Goal: Task Accomplishment & Management: Complete application form

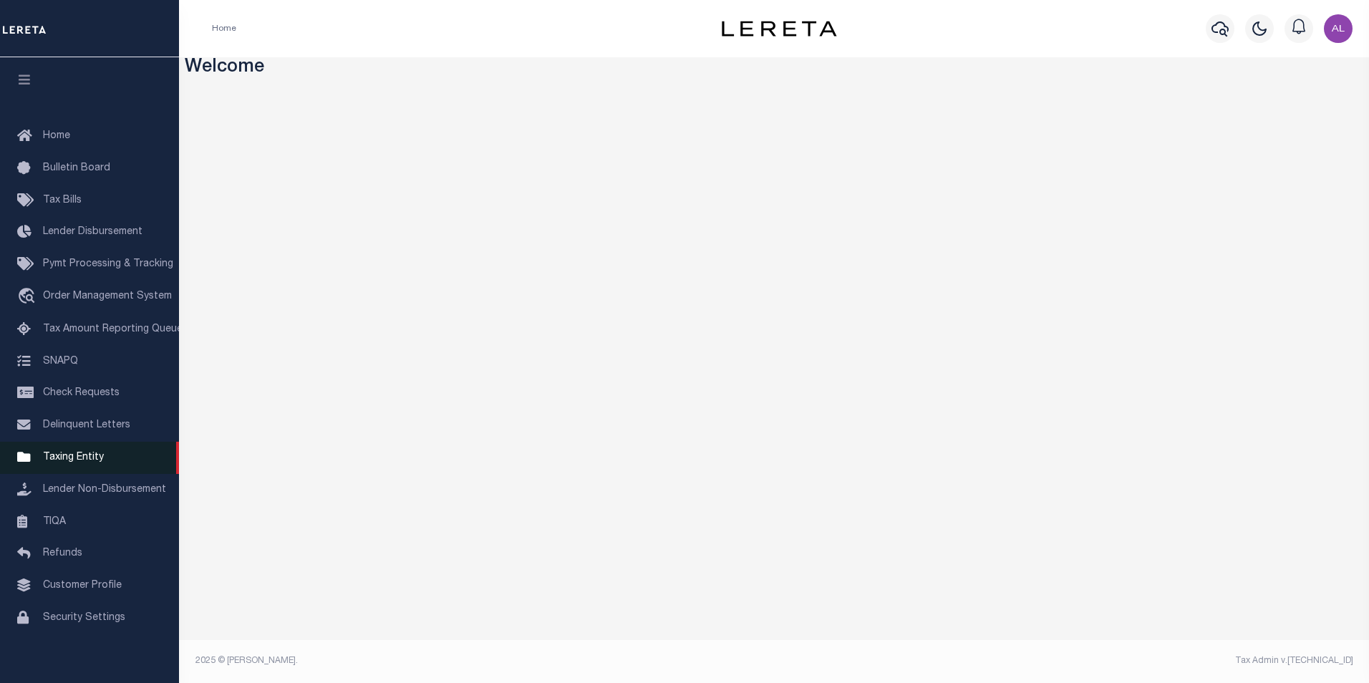
click at [82, 461] on span "Taxing Entity" at bounding box center [73, 458] width 61 height 10
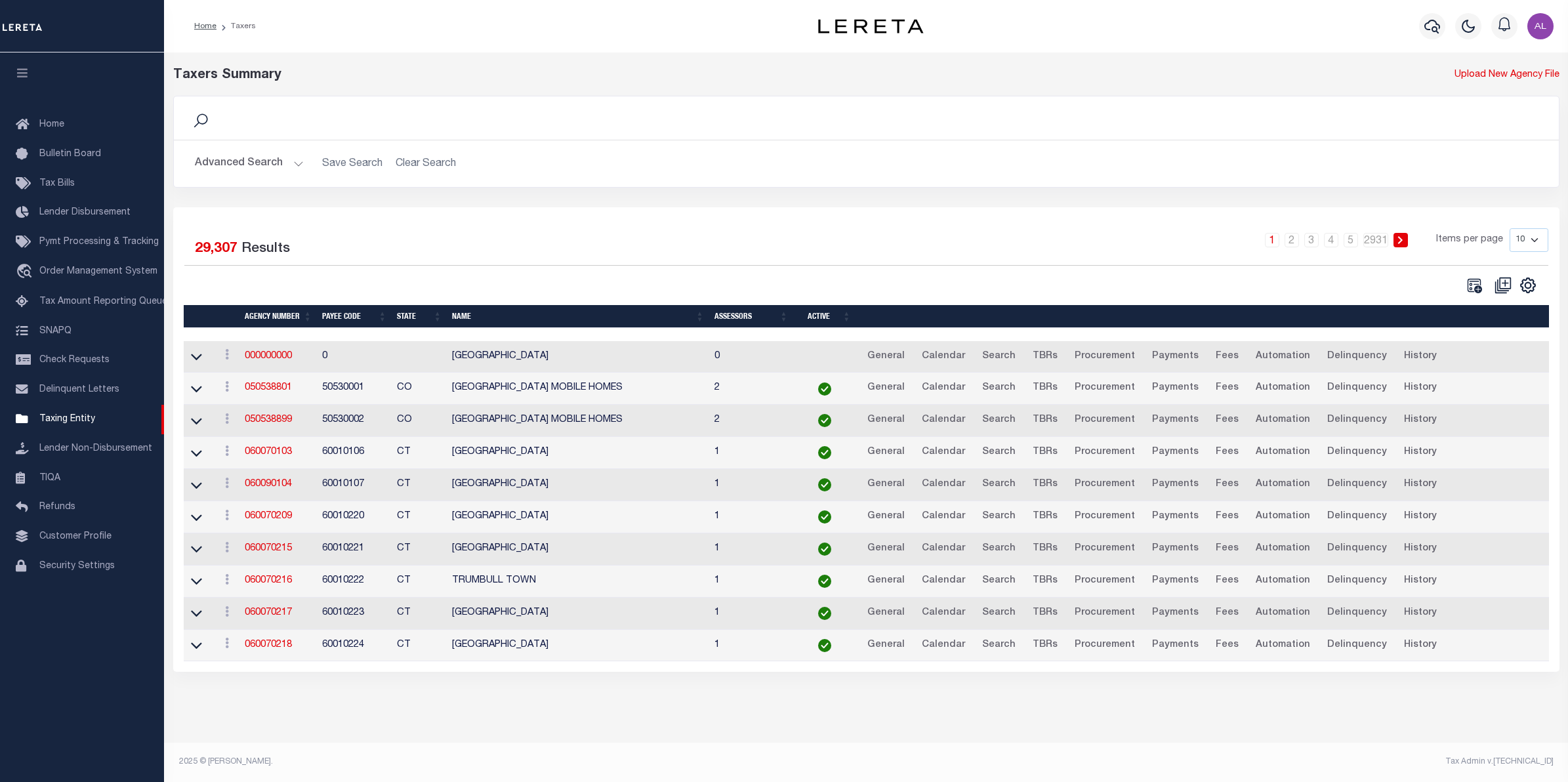
click at [264, 165] on button "Advanced Search" at bounding box center [249, 164] width 109 height 26
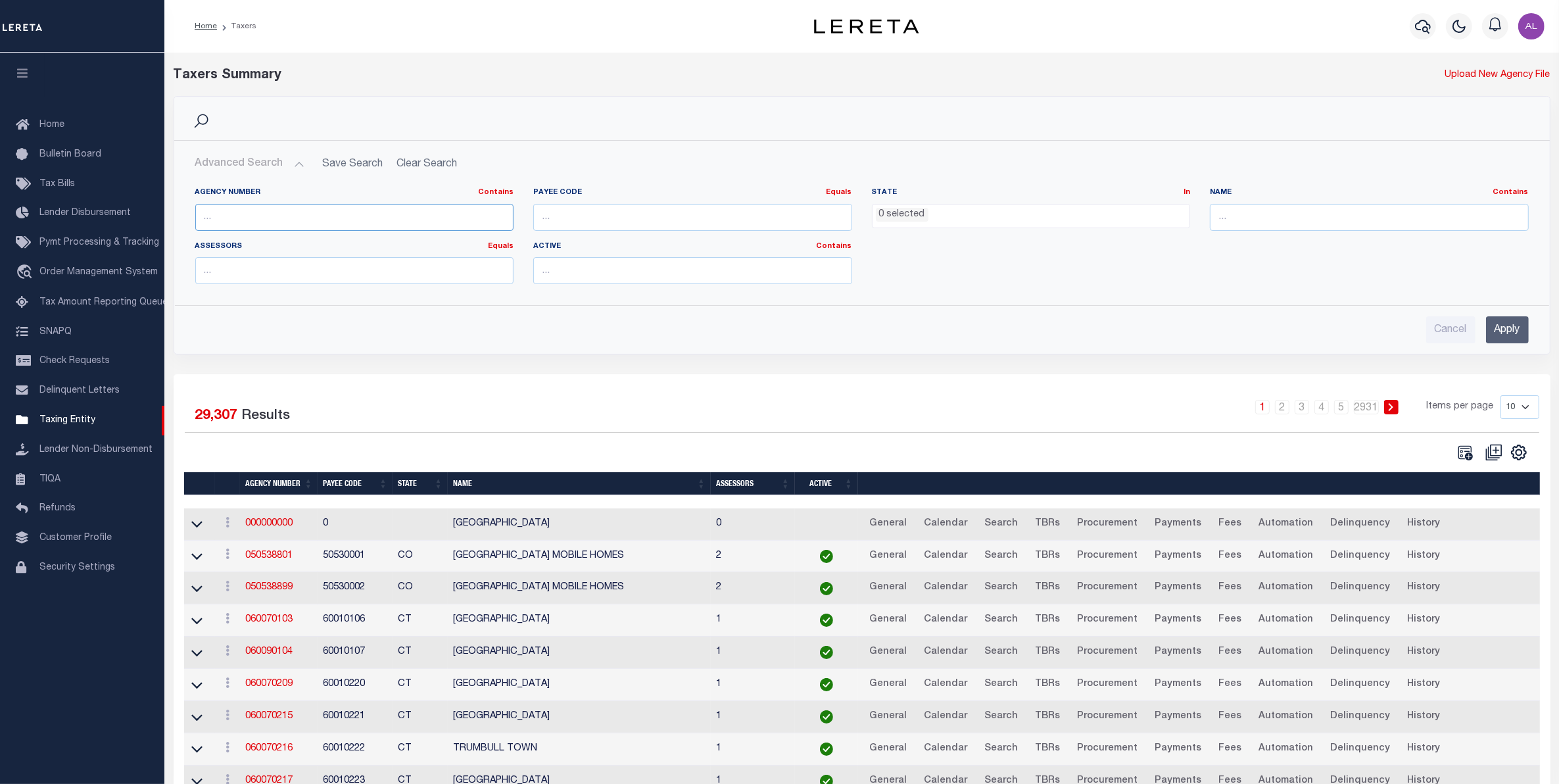
click at [332, 216] on input "text" at bounding box center [354, 217] width 319 height 27
paste input "290101701"
type input "290101701"
click at [1516, 336] on input "Apply" at bounding box center [1508, 330] width 43 height 27
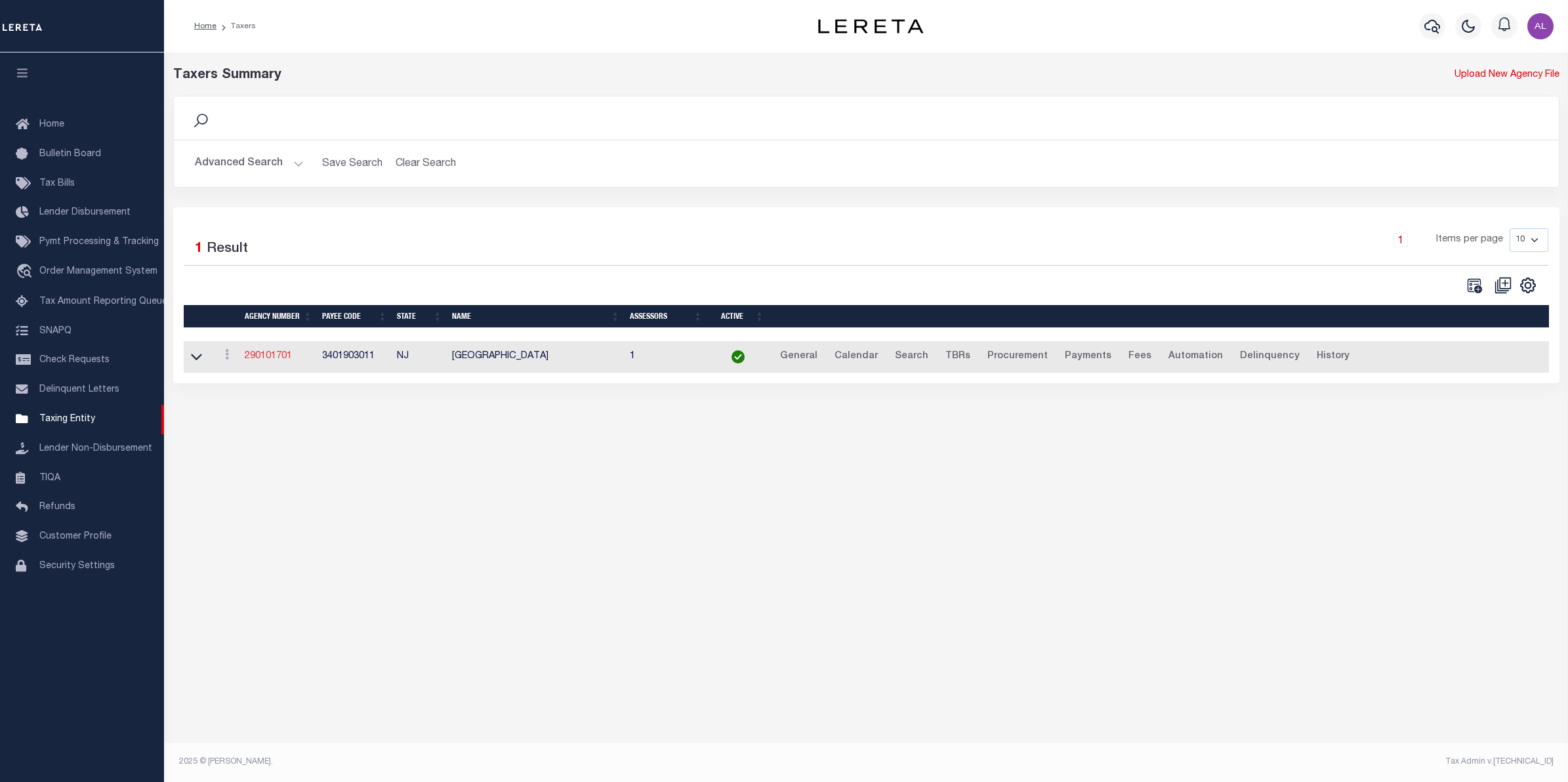
click at [267, 357] on link "290101701" at bounding box center [268, 356] width 48 height 9
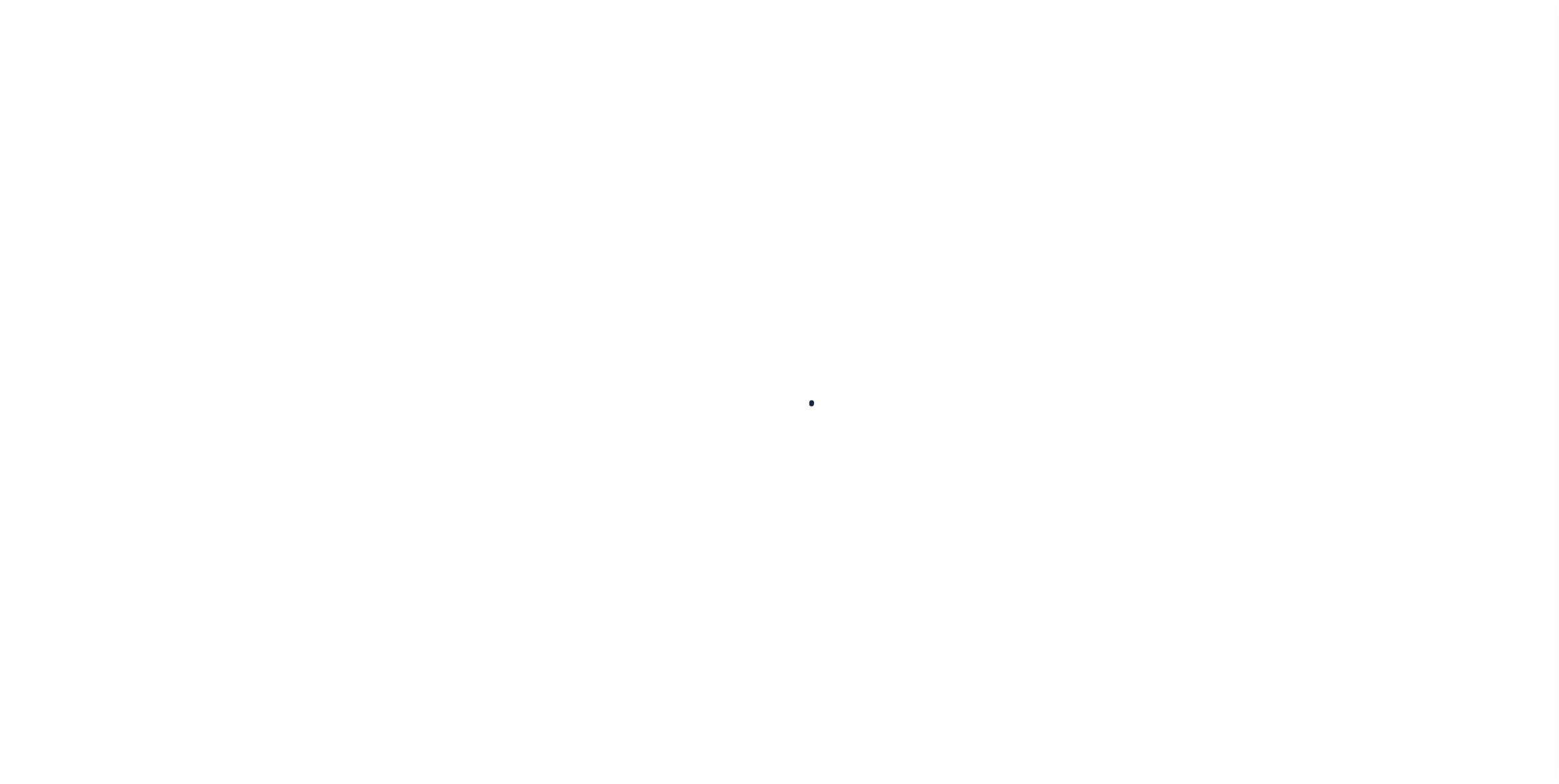
select select
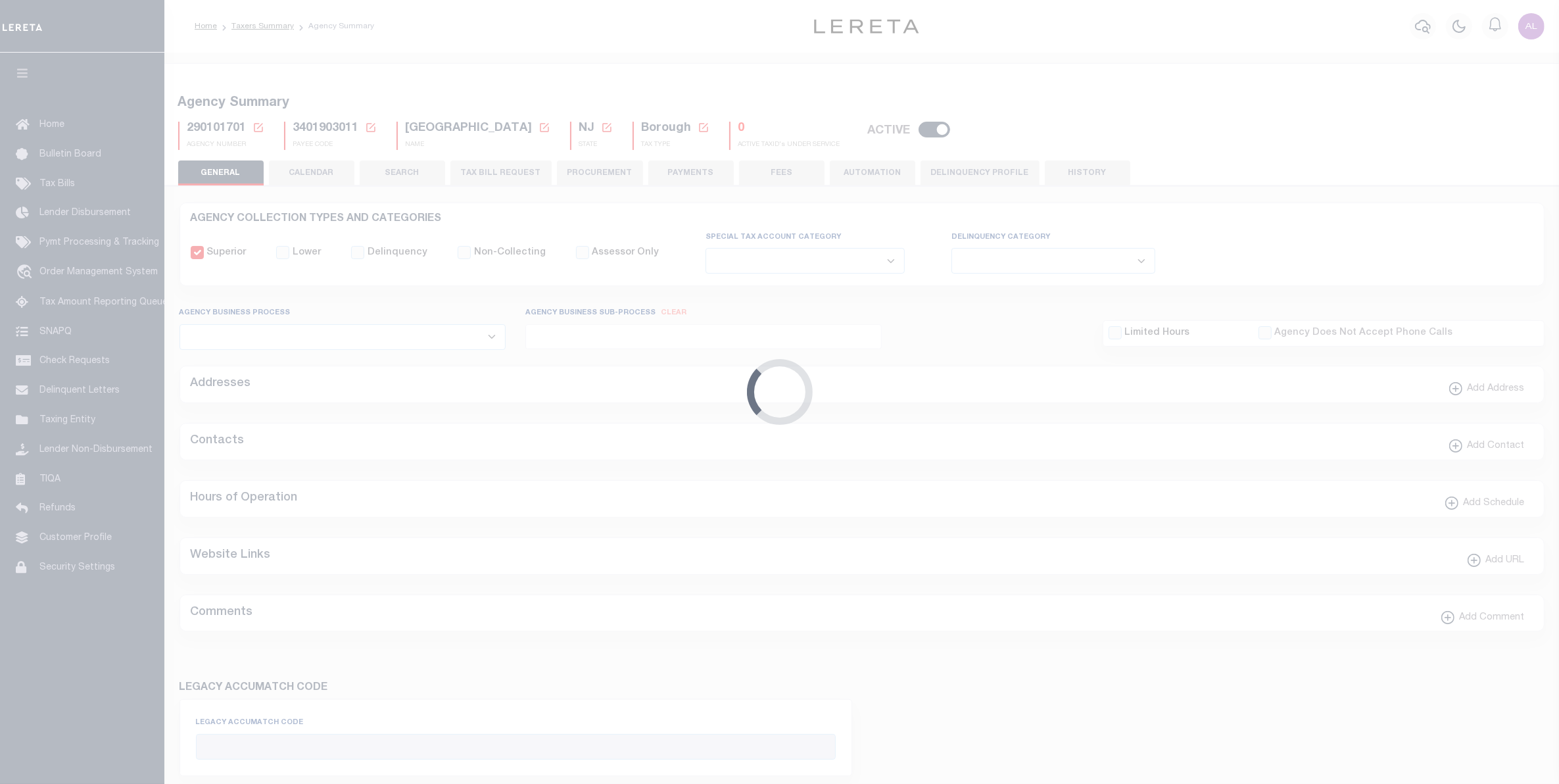
checkbox input "false"
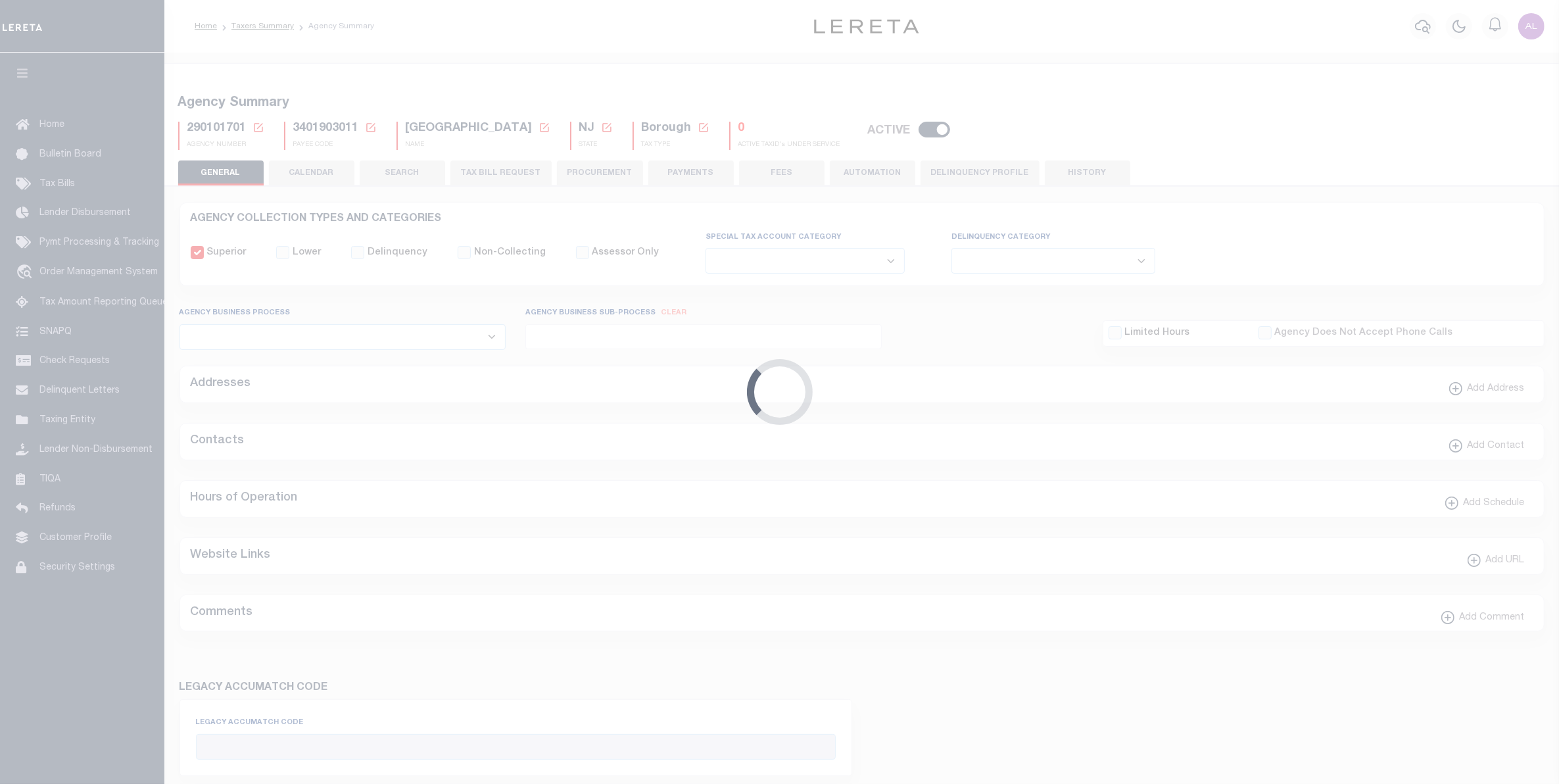
type input "3401903011"
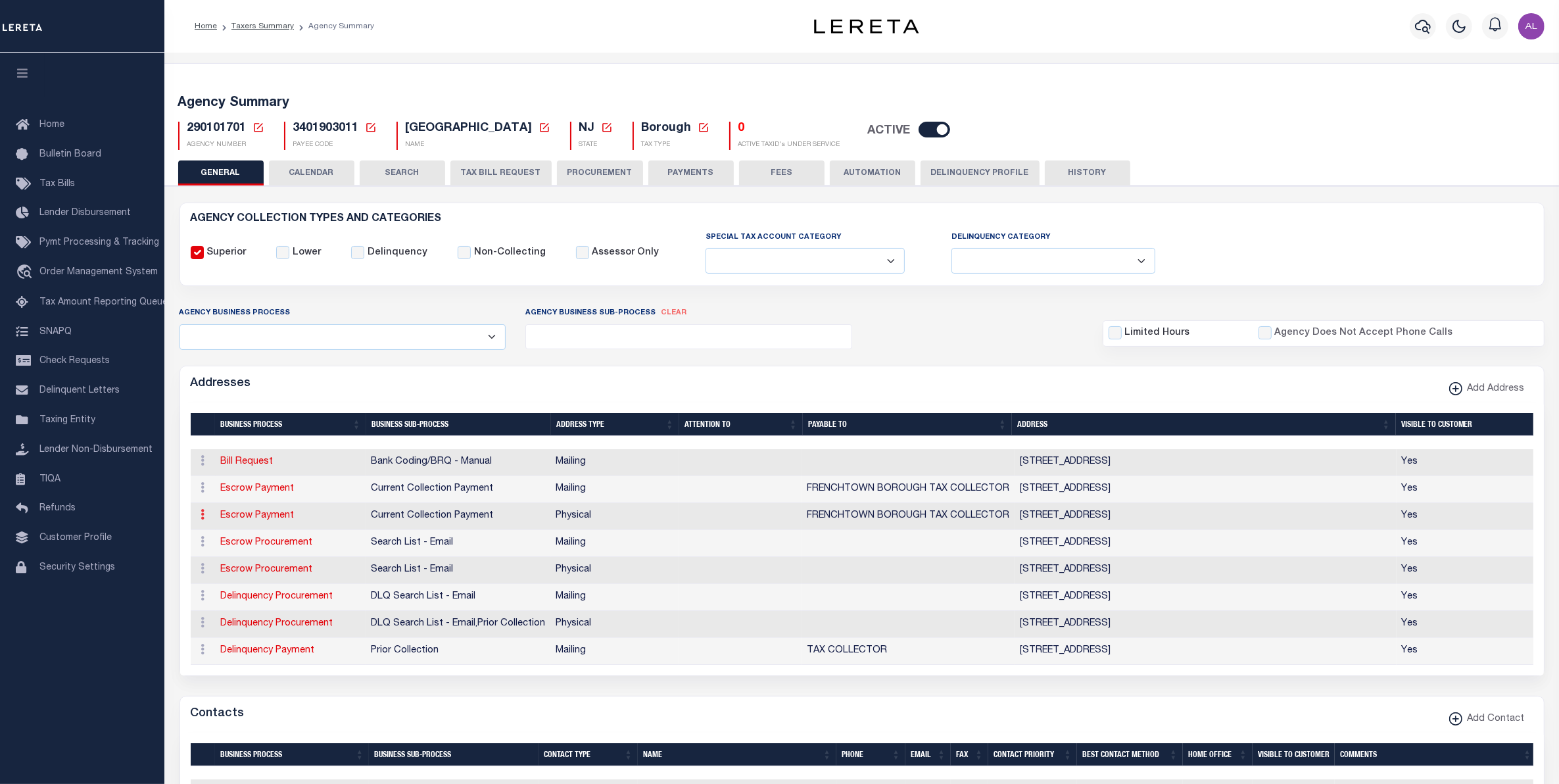
click at [202, 513] on icon at bounding box center [203, 513] width 4 height 10
click at [235, 557] on link "Edit Address" at bounding box center [246, 556] width 99 height 22
select select "1"
checkbox input "false"
select select
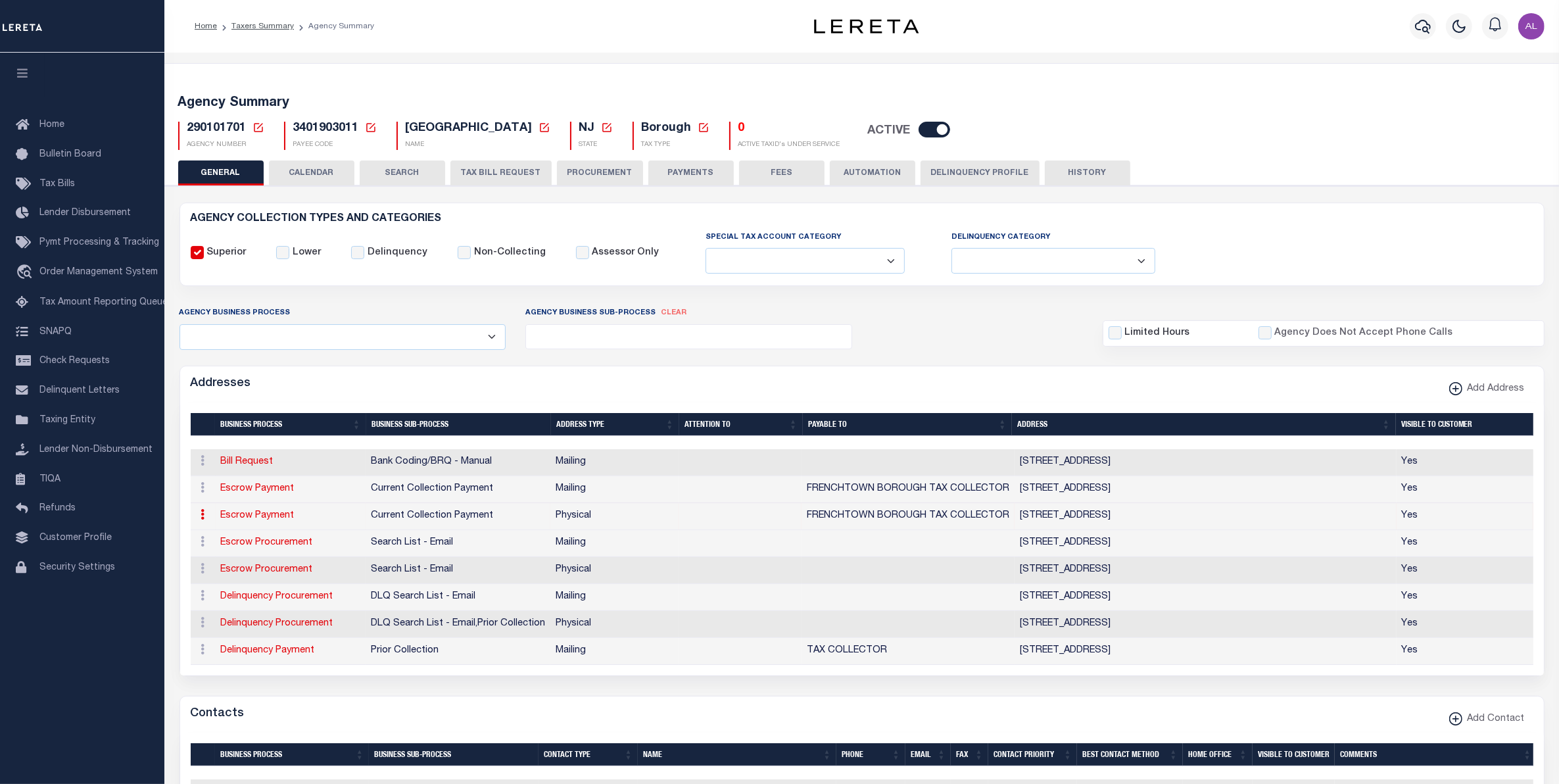
type input "29 SECOND STREET"
type input "FRENCHTOWN"
select select "NJ"
type input "08825"
select select "2"
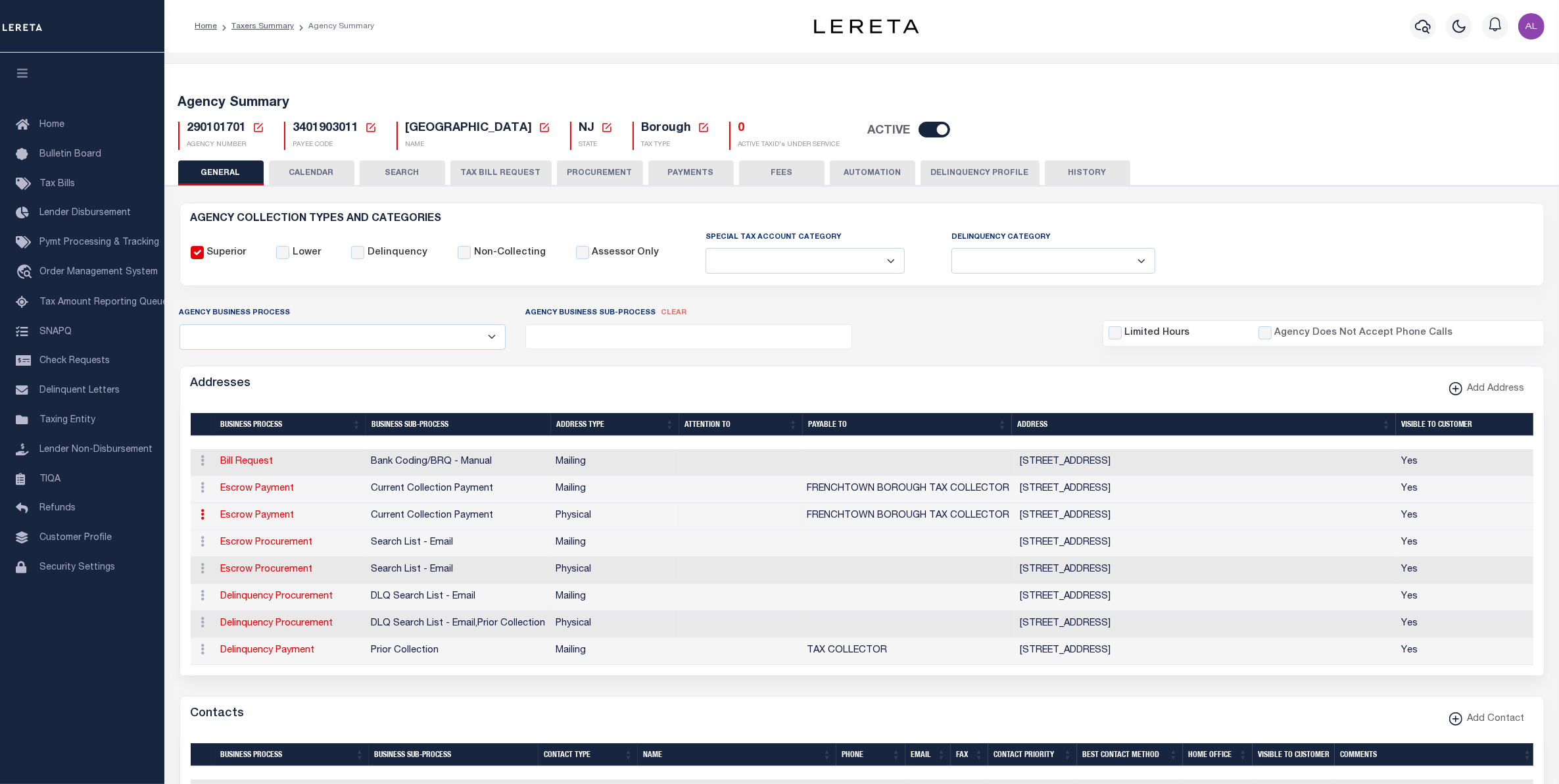
checkbox input "true"
type input "FRENCHTOWN BOROUGH TAX COLLECTOR"
select select "3"
select select "11"
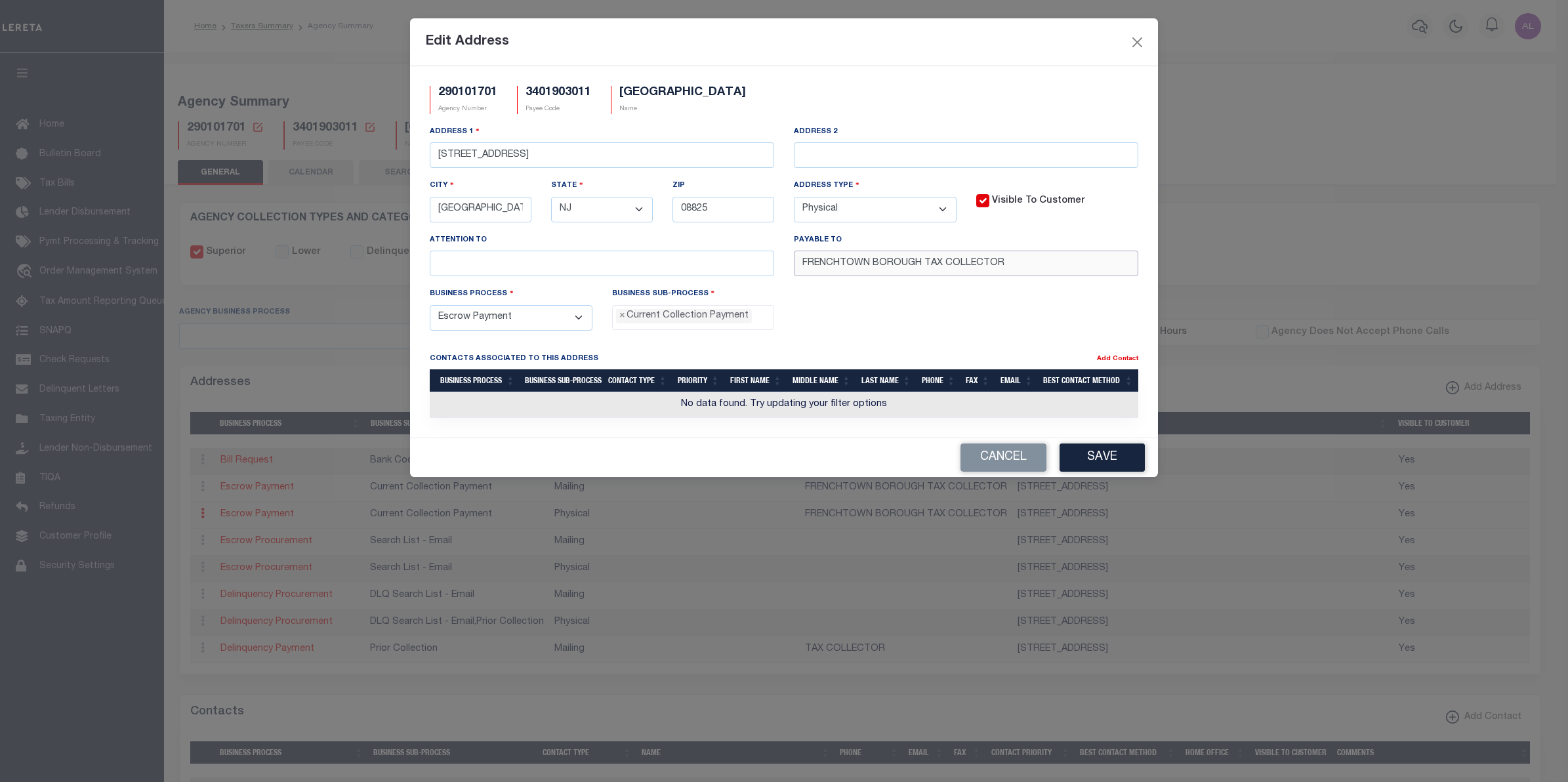
click at [881, 264] on input "FRENCHTOWN BOROUGH TAX COLLECTOR" at bounding box center [966, 264] width 344 height 26
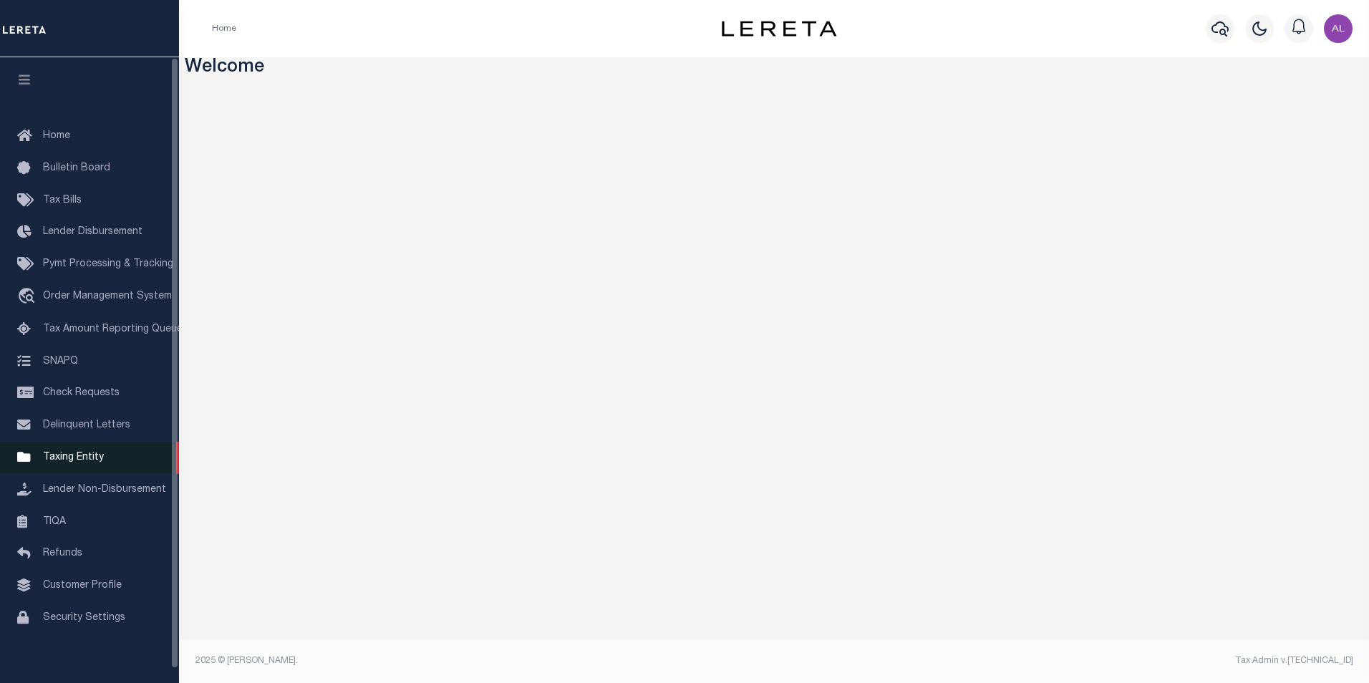
click at [82, 463] on span "Taxing Entity" at bounding box center [73, 458] width 61 height 10
click at [59, 463] on span "Taxing Entity" at bounding box center [73, 458] width 61 height 10
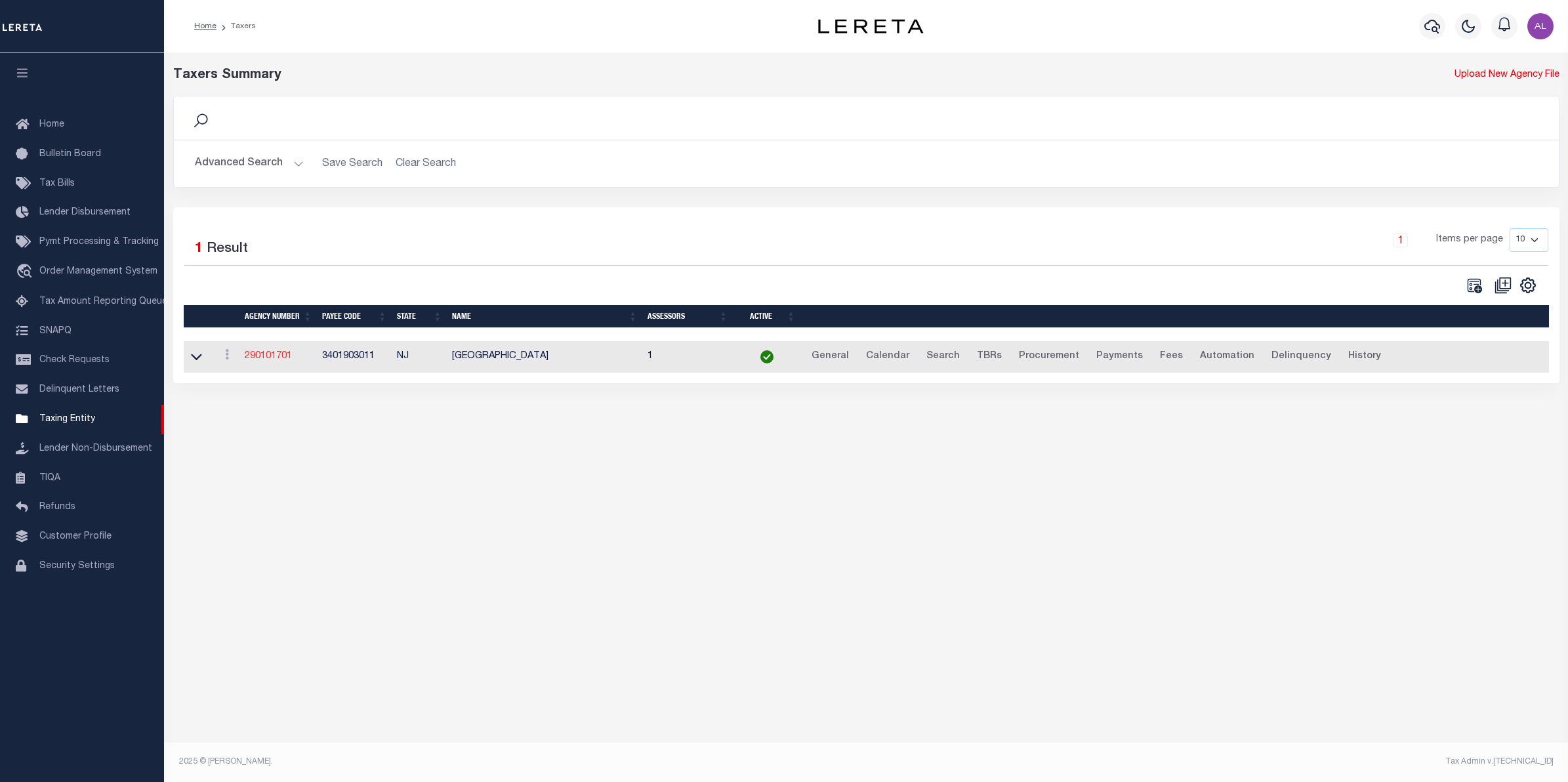
click at [265, 354] on link "290101701" at bounding box center [268, 356] width 48 height 9
click at [294, 164] on button "Advanced Search" at bounding box center [249, 164] width 109 height 26
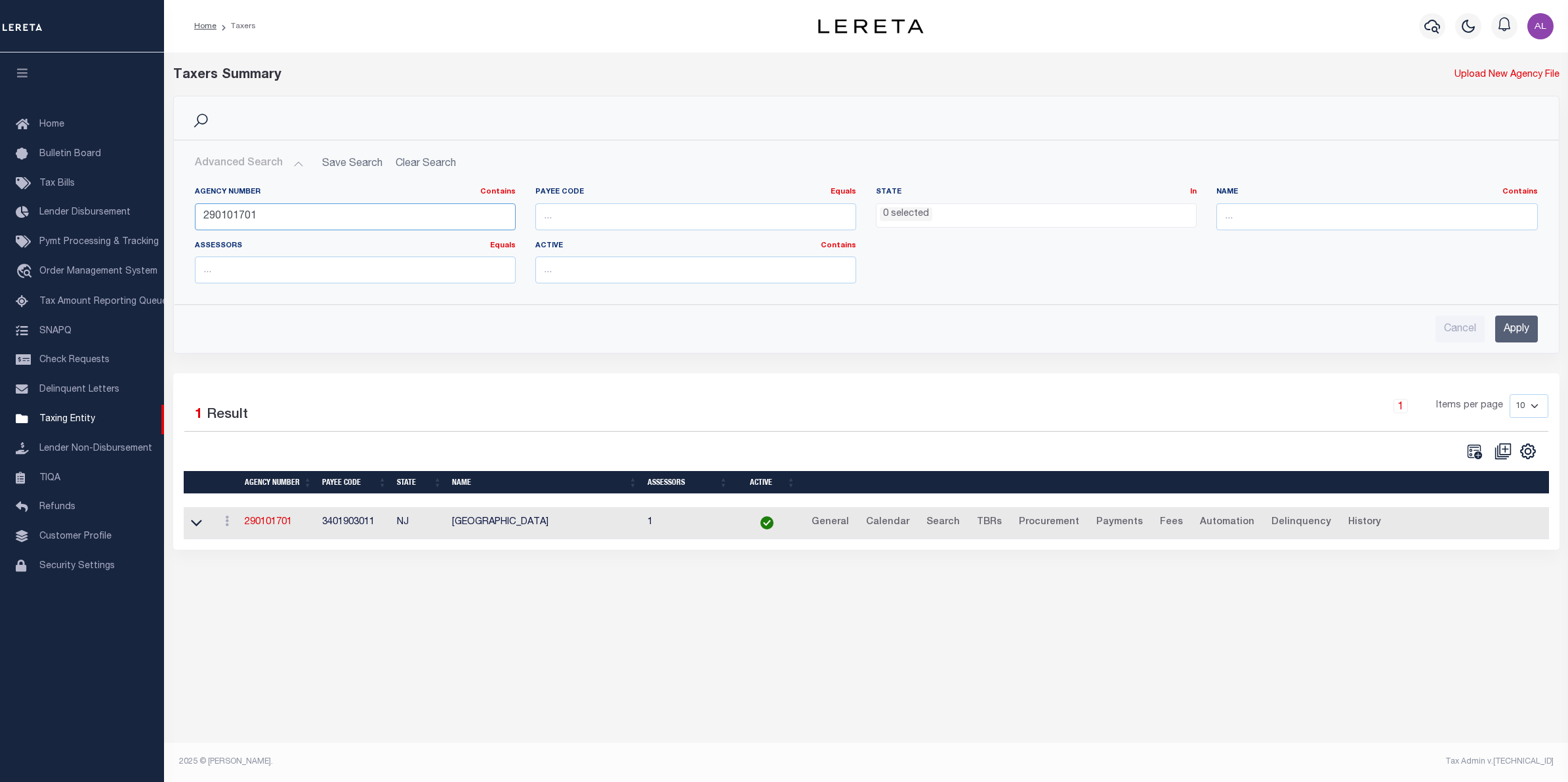
click at [271, 204] on input "290101701" at bounding box center [355, 216] width 321 height 27
click at [272, 204] on input "290101701" at bounding box center [355, 216] width 321 height 27
paste input "8171"
type input "290181711"
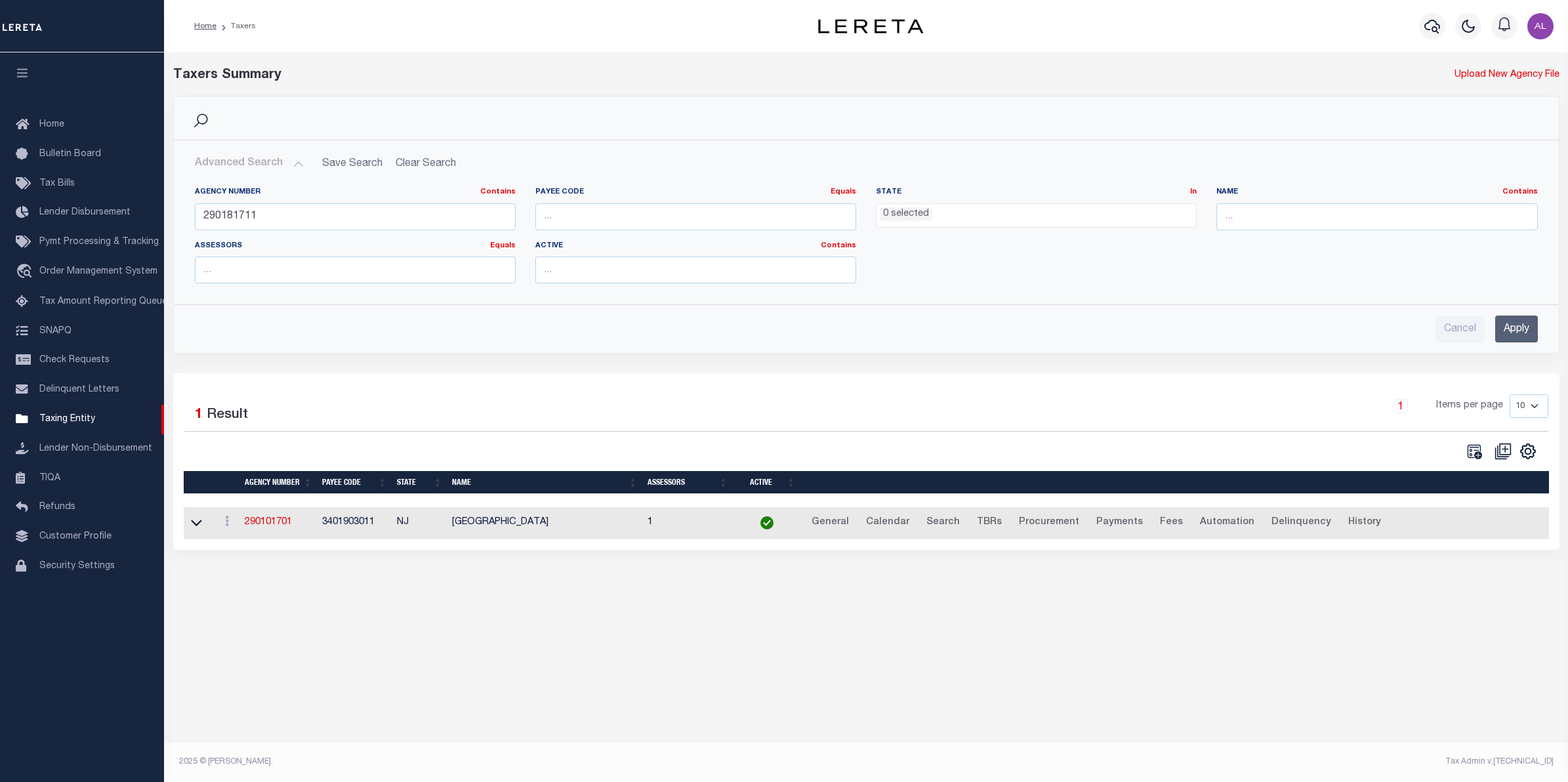
click at [1510, 331] on input "Apply" at bounding box center [1516, 329] width 43 height 27
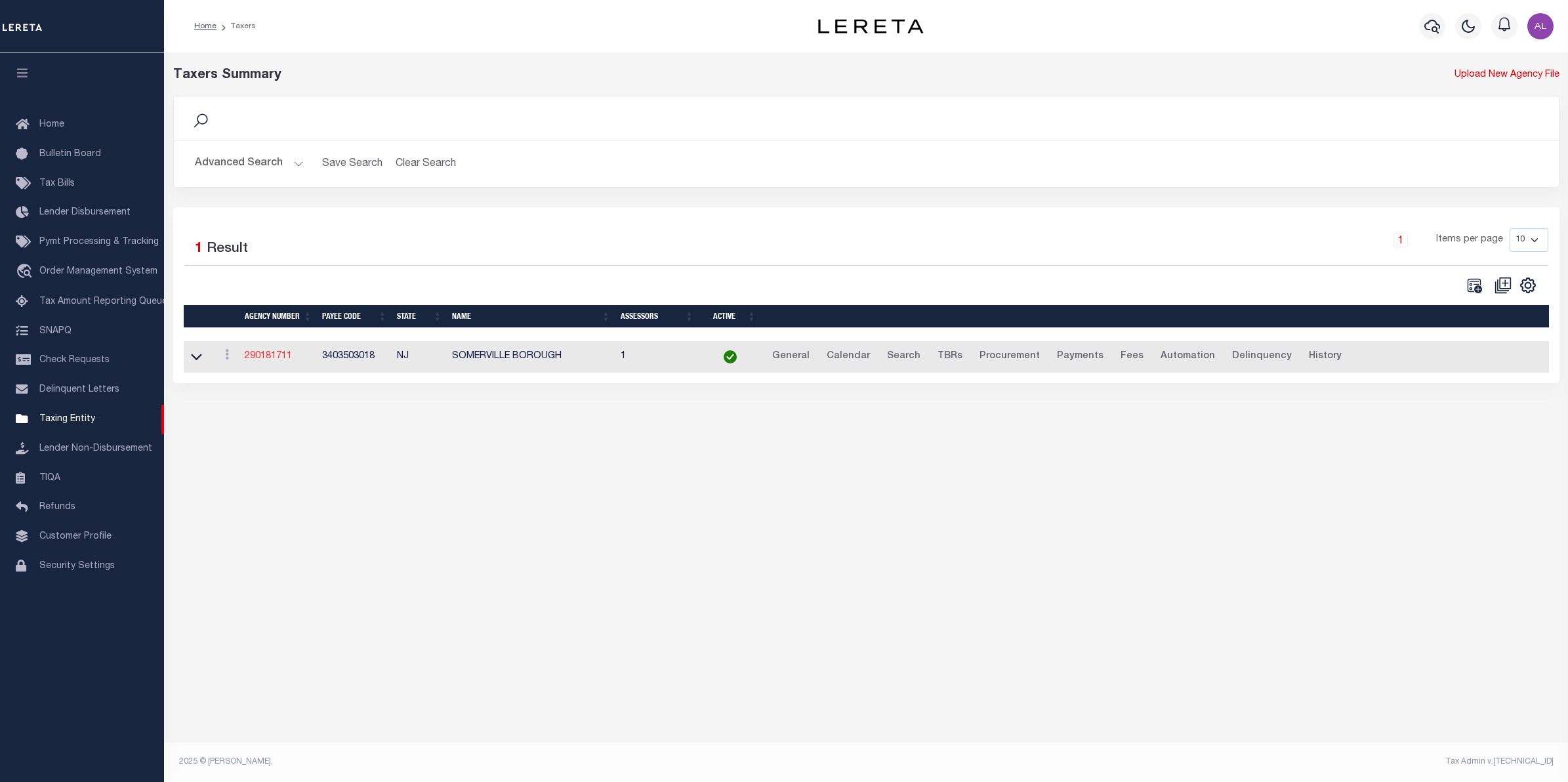
click at [255, 357] on link "290181711" at bounding box center [268, 356] width 48 height 9
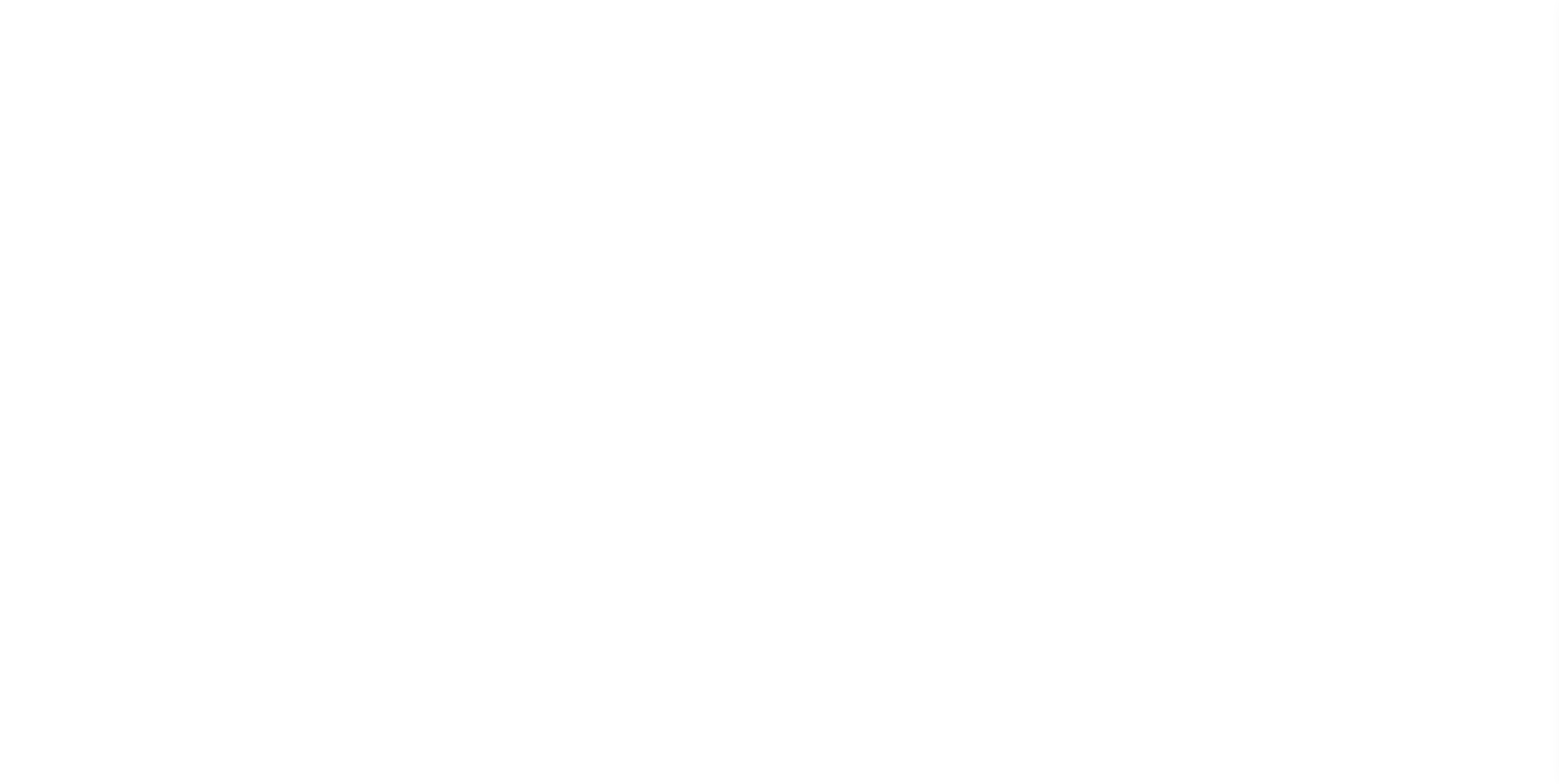
select select
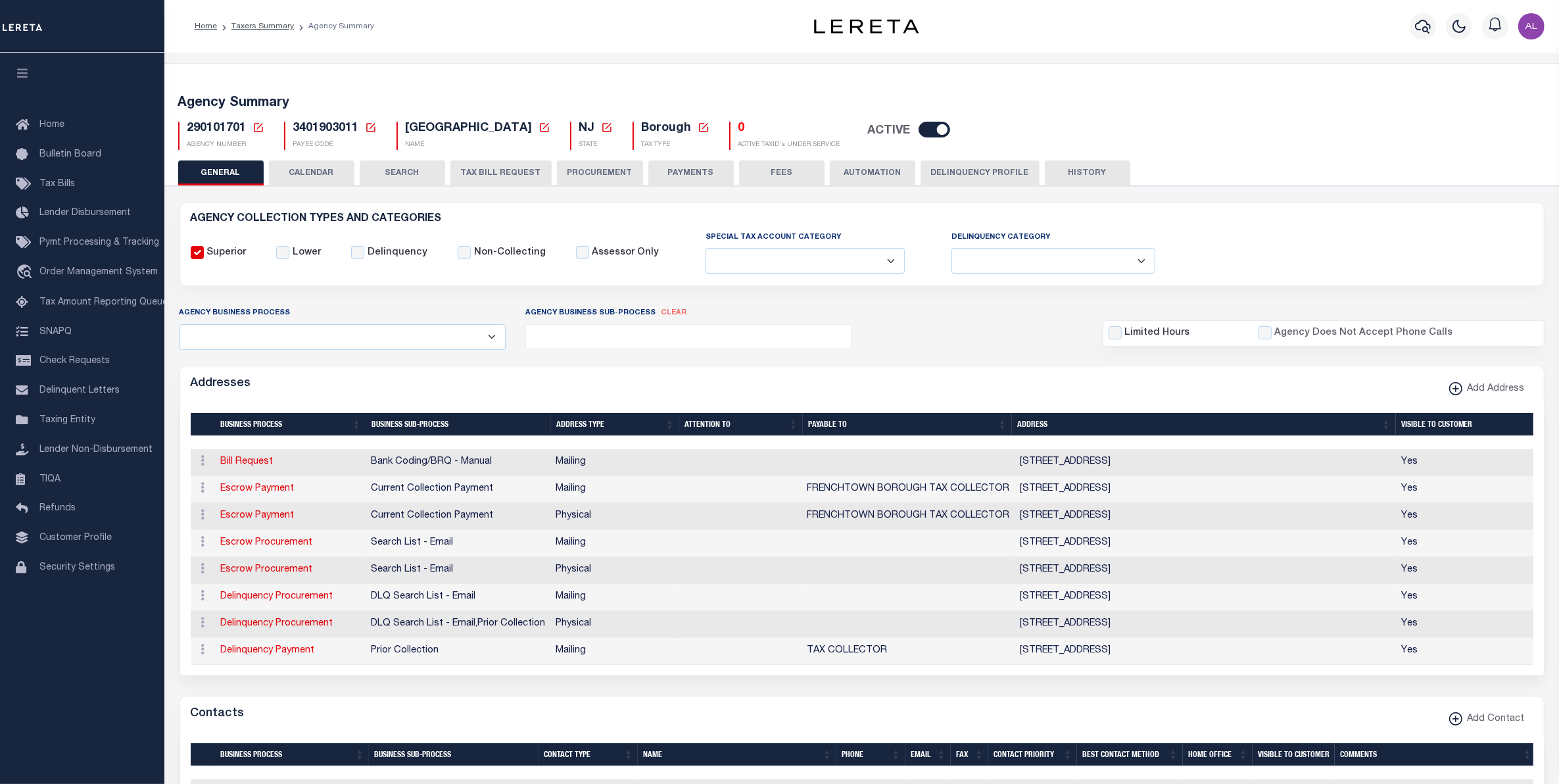
click at [254, 126] on icon at bounding box center [258, 128] width 12 height 12
click at [360, 174] on input "Agency Number" at bounding box center [414, 175] width 264 height 26
paste input "290110203"
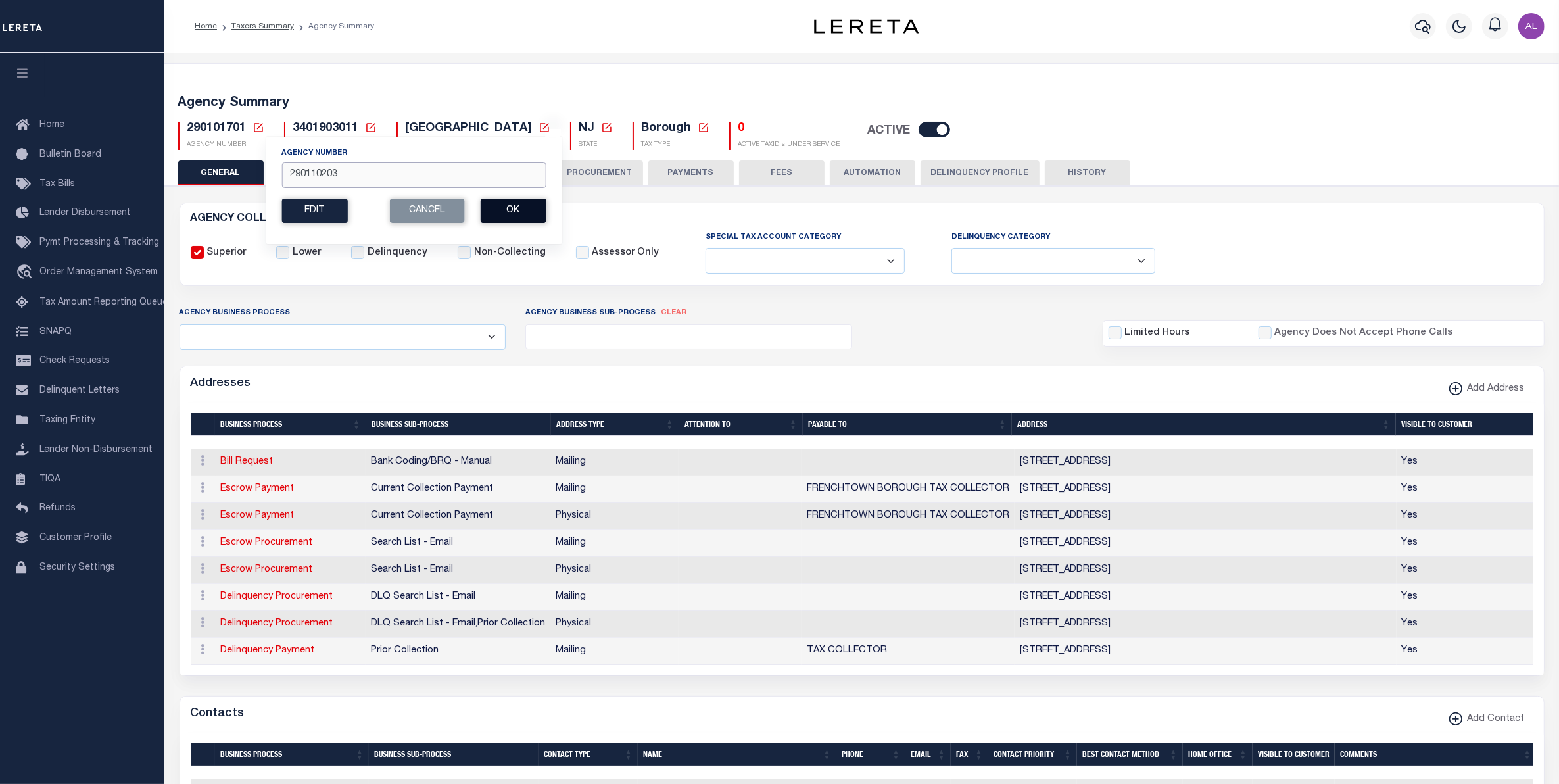
type input "290110203"
click at [513, 214] on button "Ok" at bounding box center [513, 210] width 66 height 25
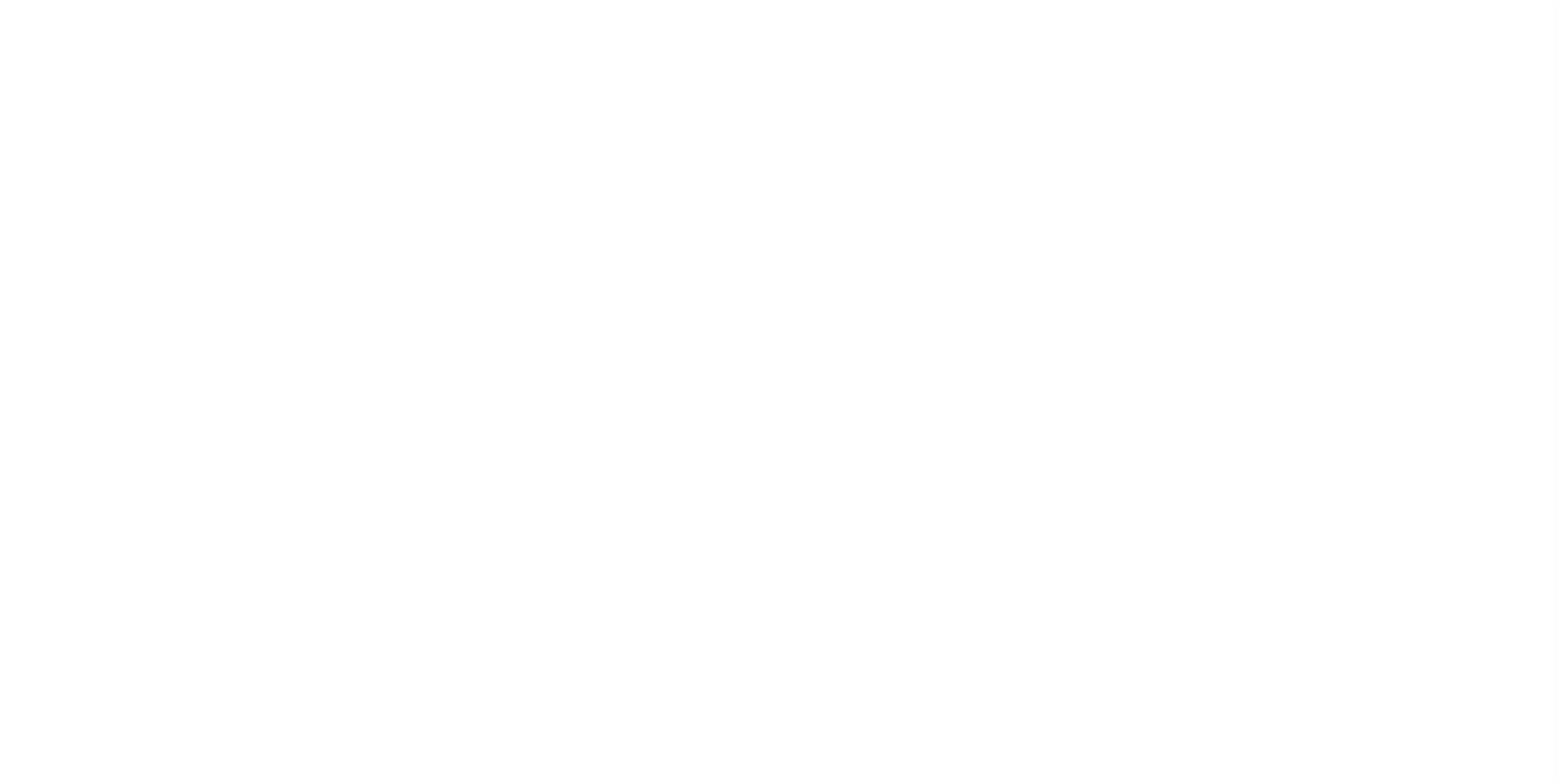
select select
checkbox input "false"
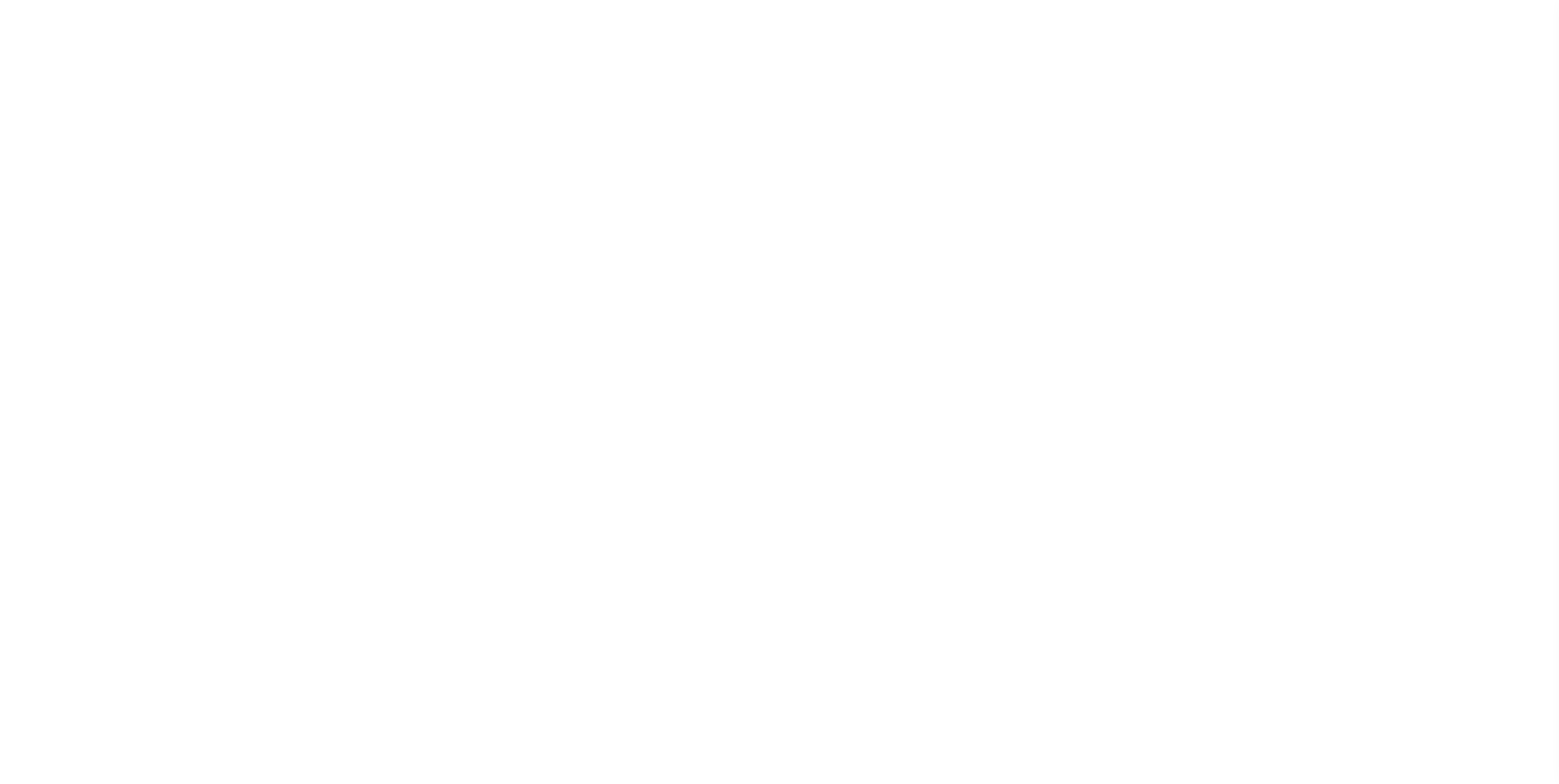
checkbox input "false"
type input "3402117002"
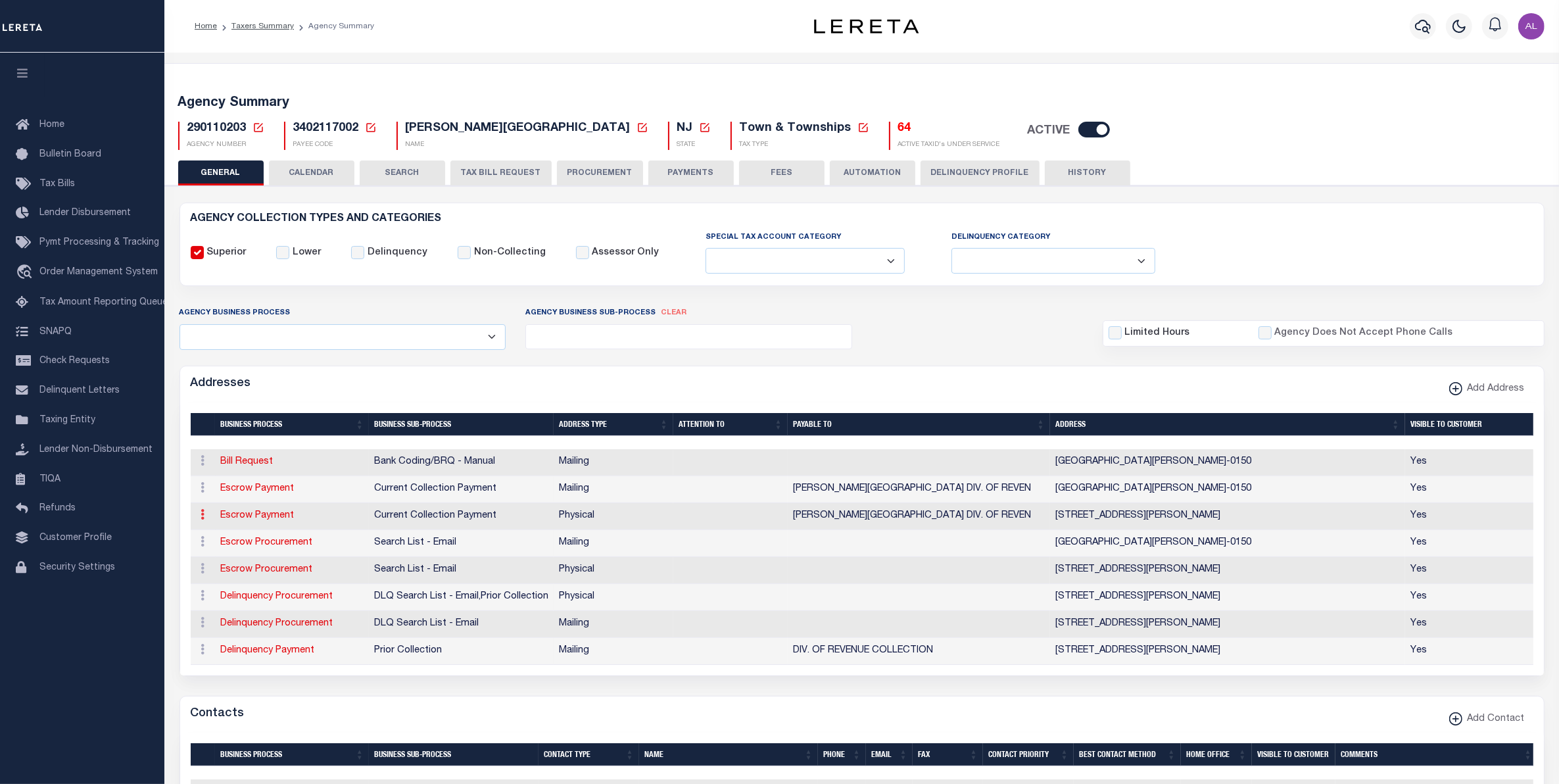
click at [207, 515] on link at bounding box center [203, 516] width 15 height 10
click at [248, 554] on link "Edit Address" at bounding box center [246, 556] width 99 height 22
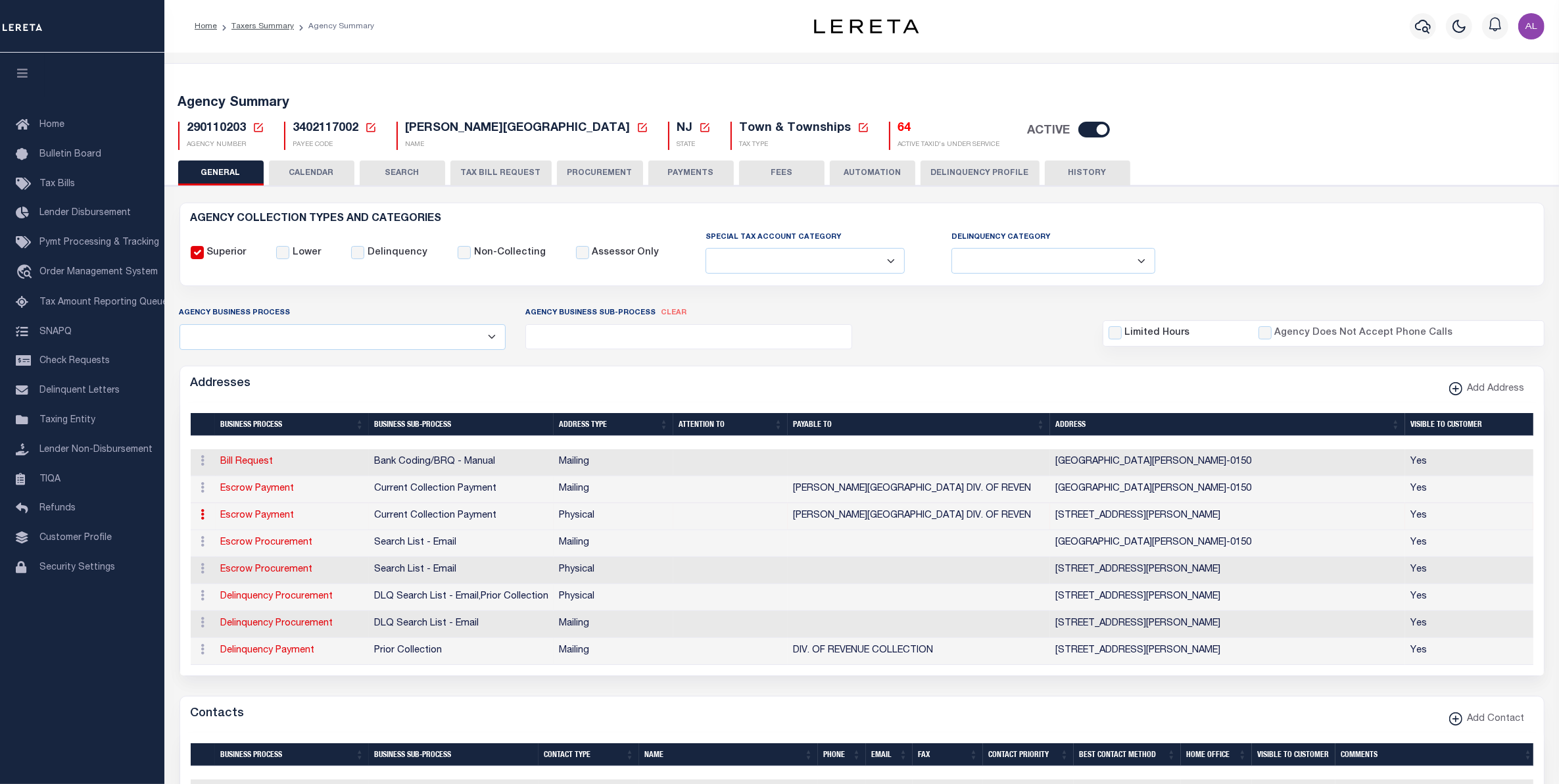
select select "1"
checkbox input "false"
select select
type input "2090 GREENWOOD AVE"
type input "HAMILTON"
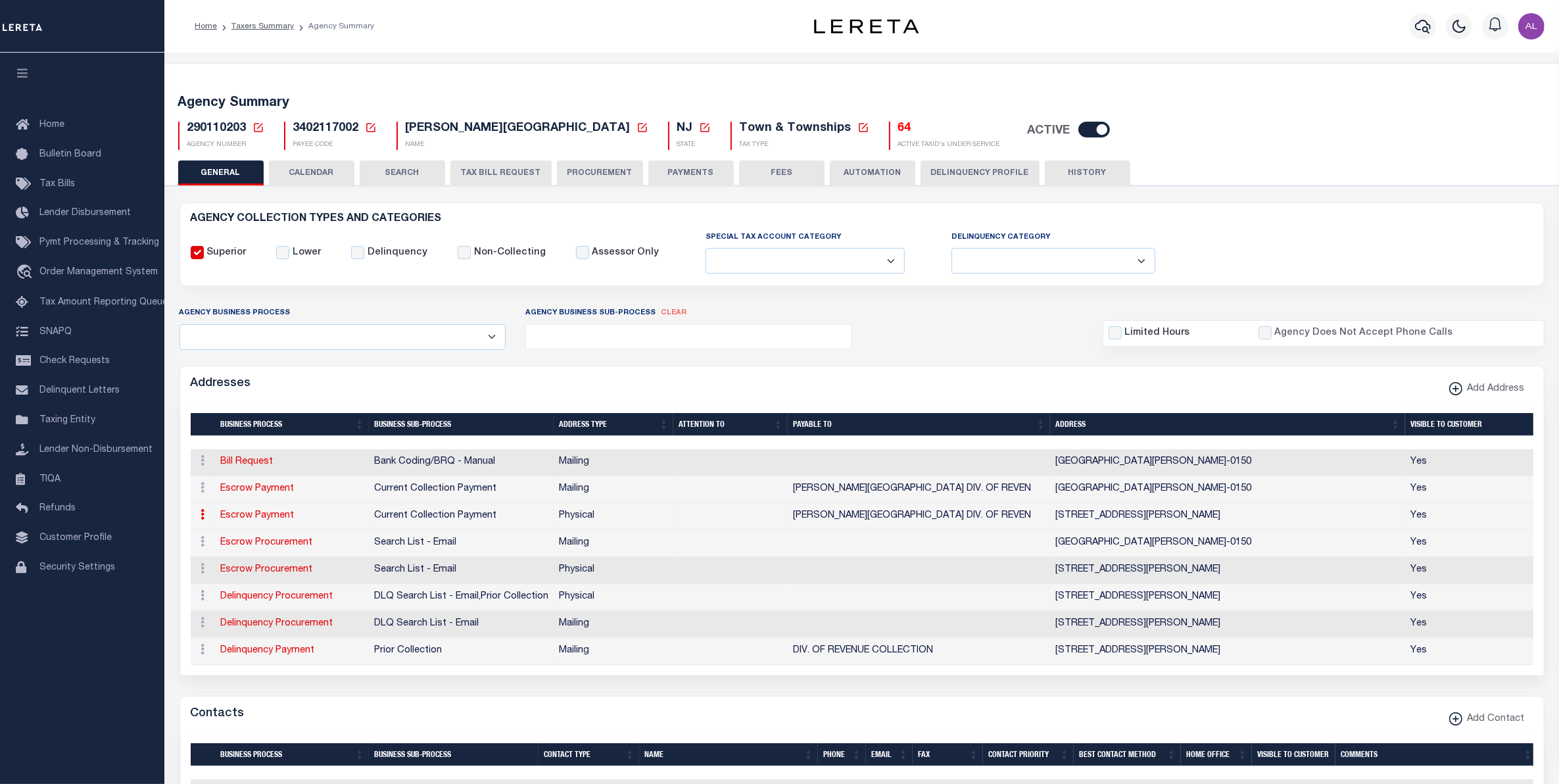
select select "NJ"
type input "08609"
select select "2"
checkbox input "true"
type input "HAMILTON TOWNSHIP DIV. OF REVEN"
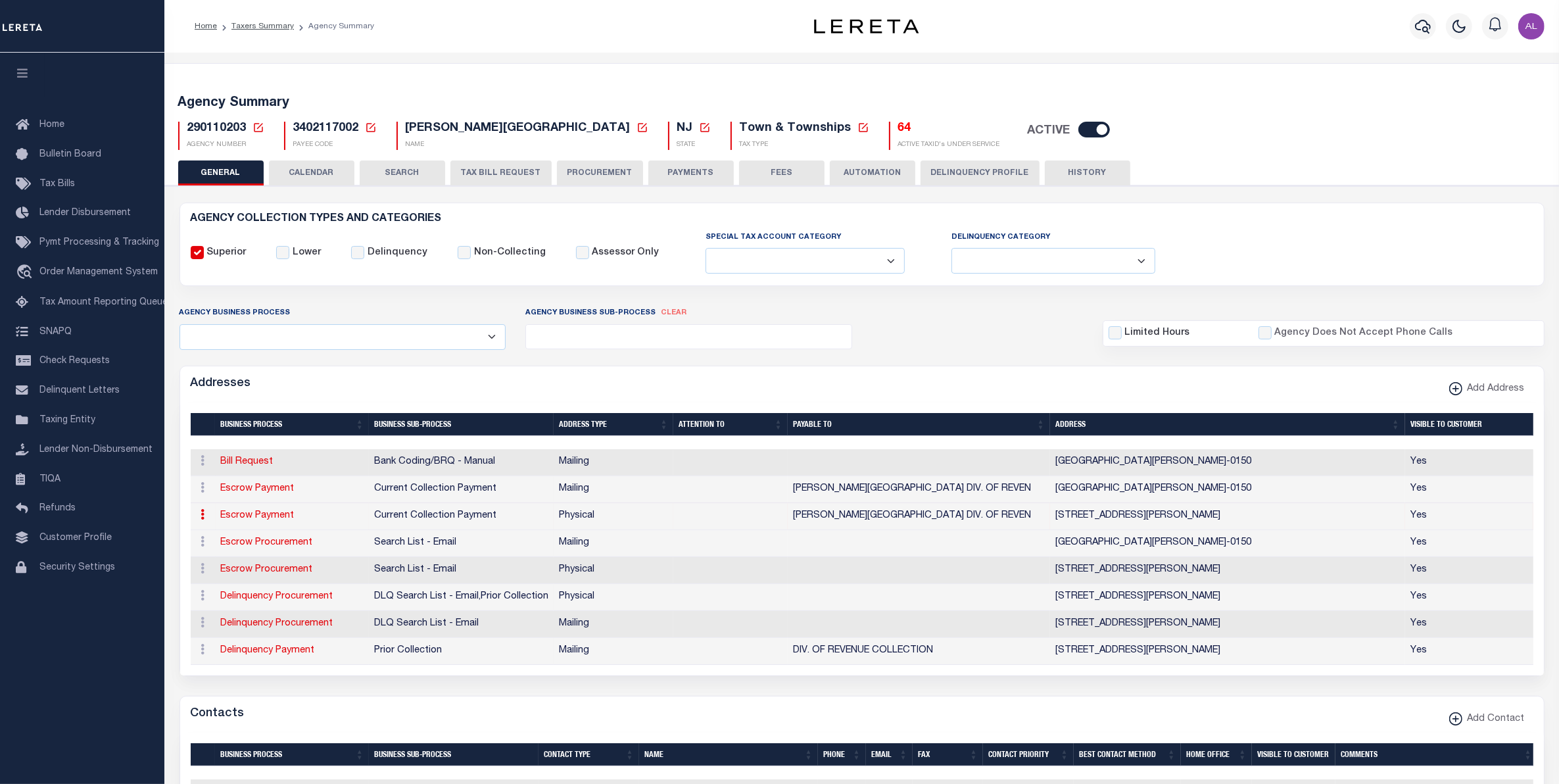
select select "3"
select select "11"
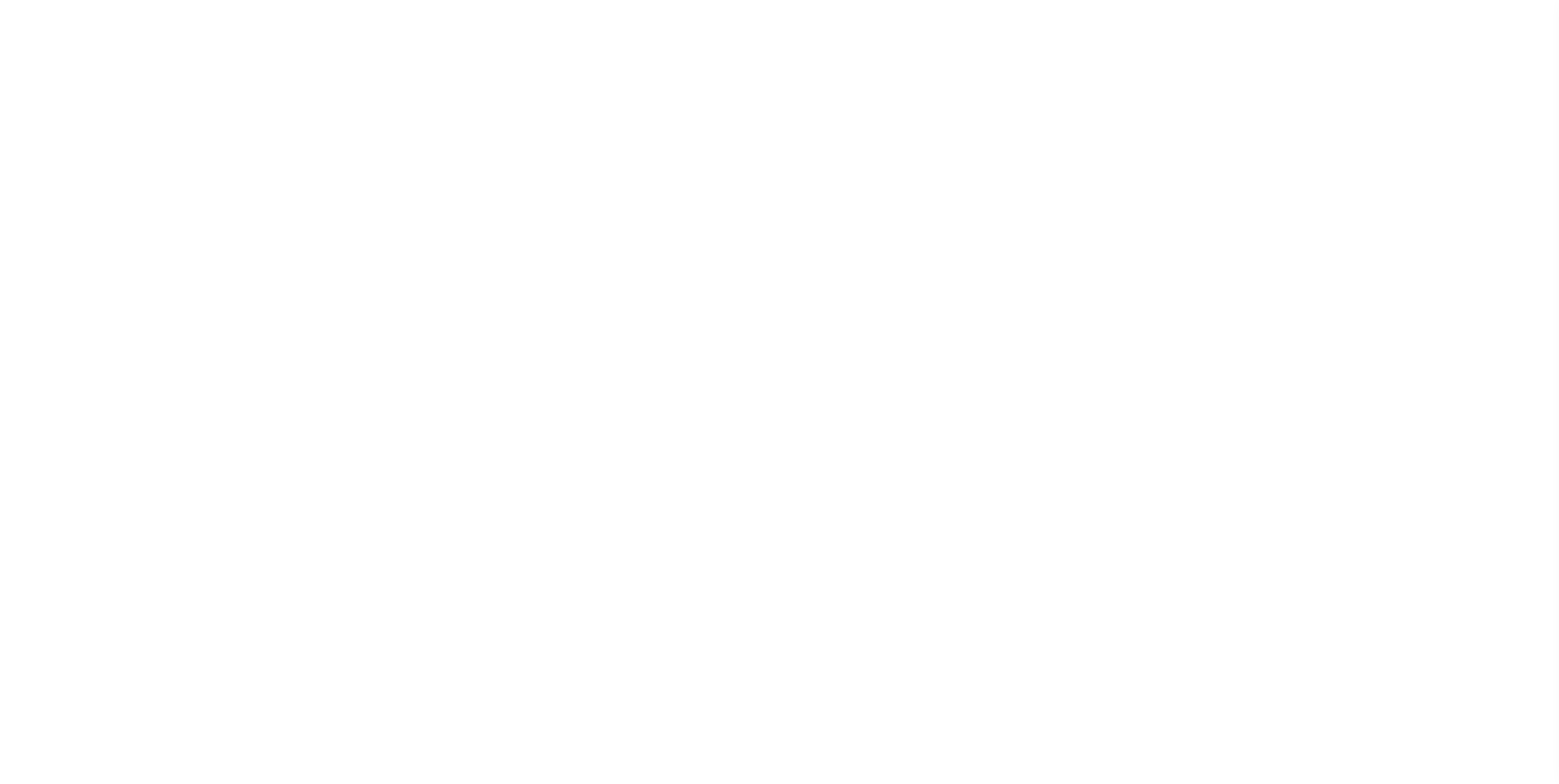
select select
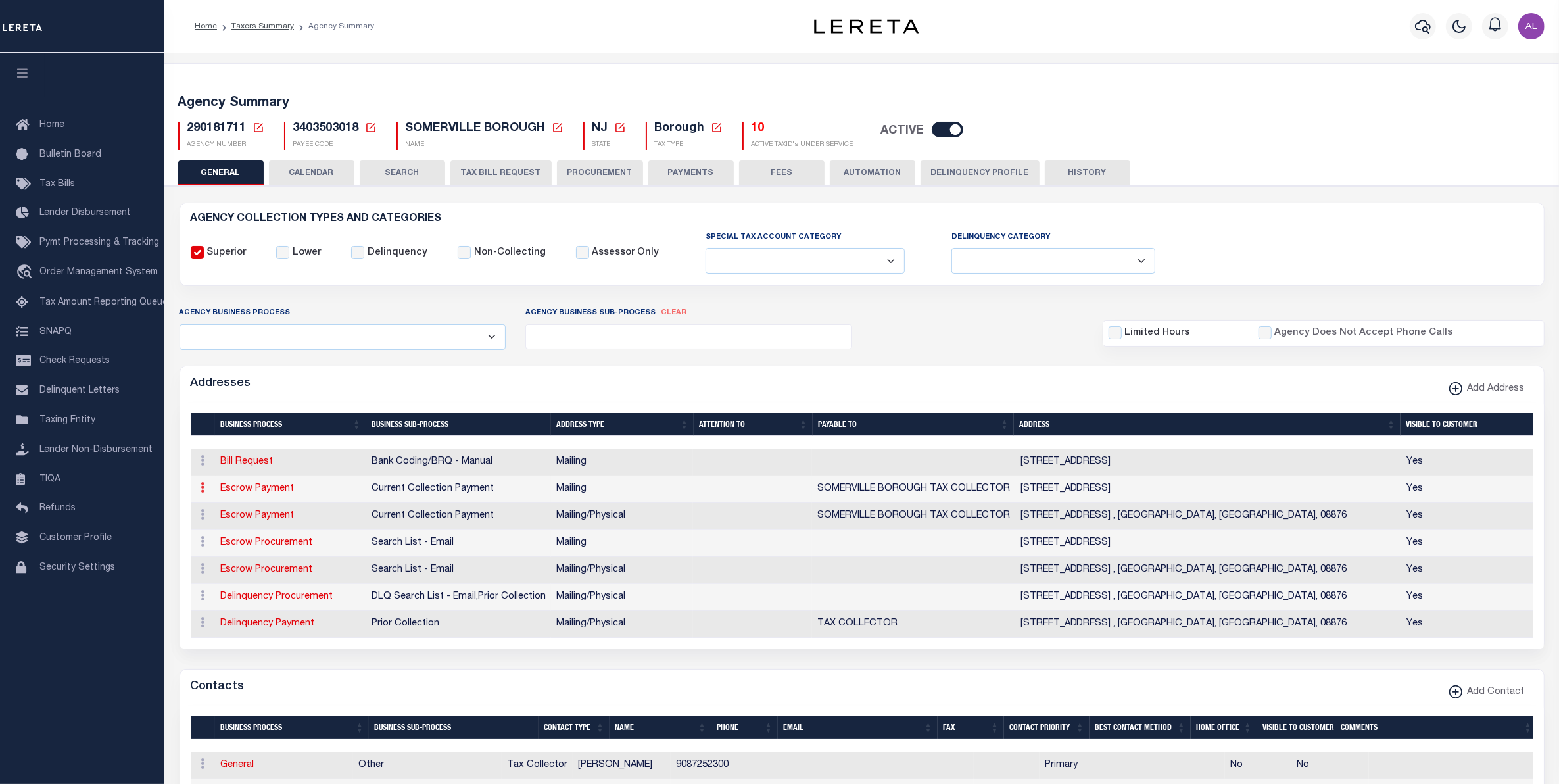
click at [207, 491] on link at bounding box center [203, 488] width 15 height 10
click at [252, 532] on link "Edit Address" at bounding box center [246, 530] width 99 height 22
select select "1"
checkbox input "false"
select select
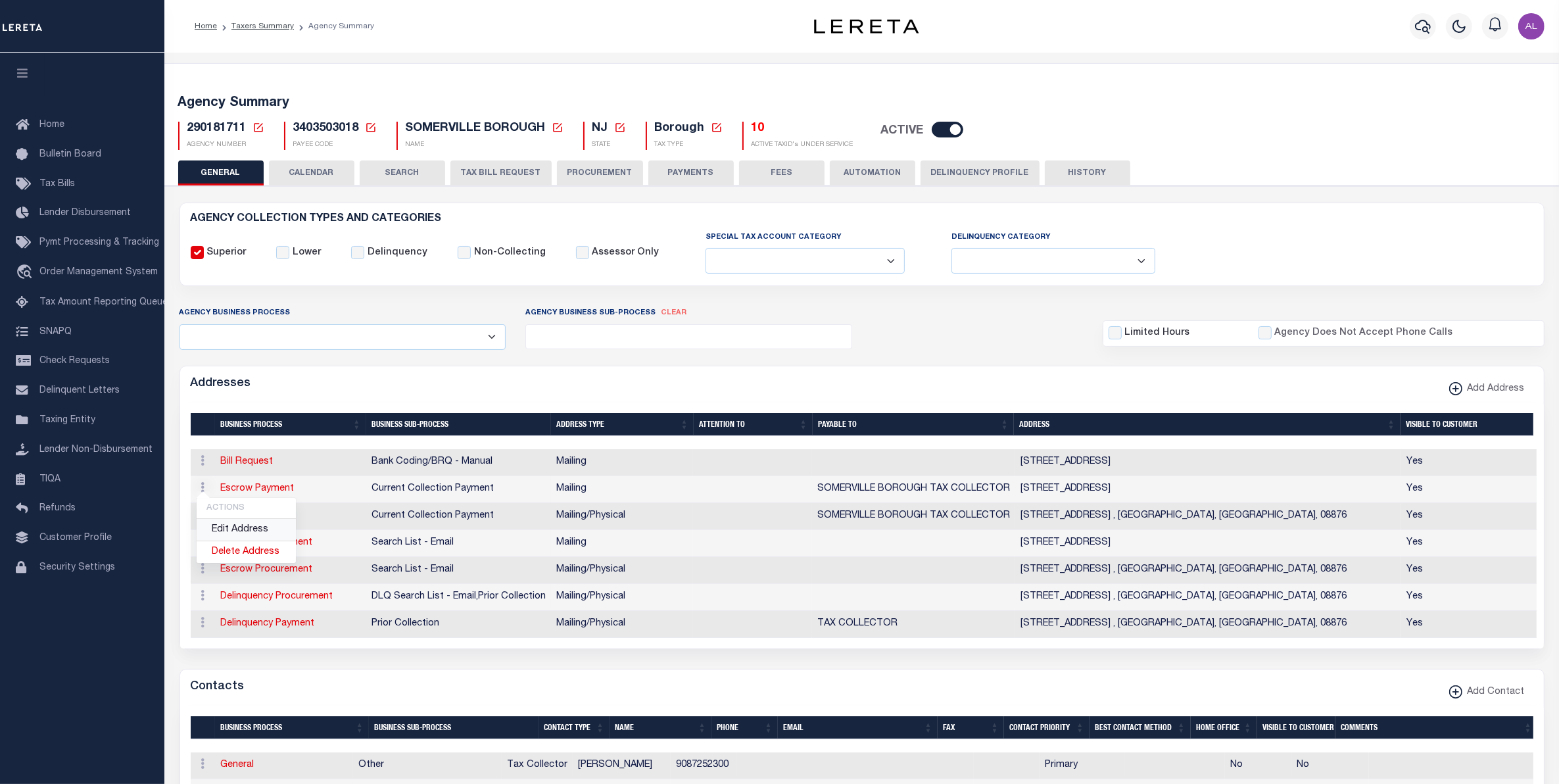
type input "[STREET_ADDRESS]"
type input "SOMERVILLE"
select select "NJ"
type input "08876-1808"
checkbox input "true"
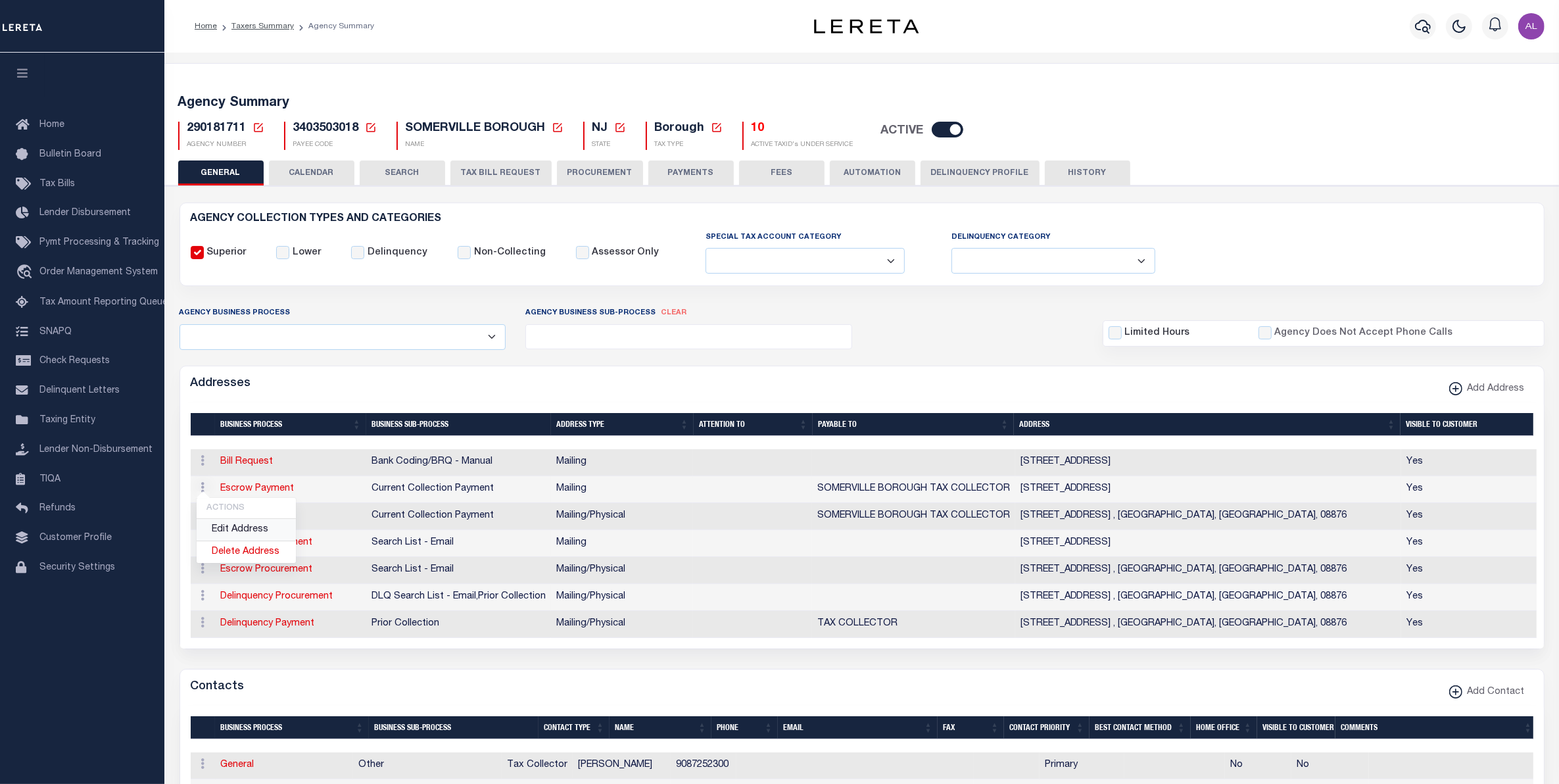
type input "SOMERVILLE BOROUGH TAX COLLECTOR"
select select "3"
select select "11"
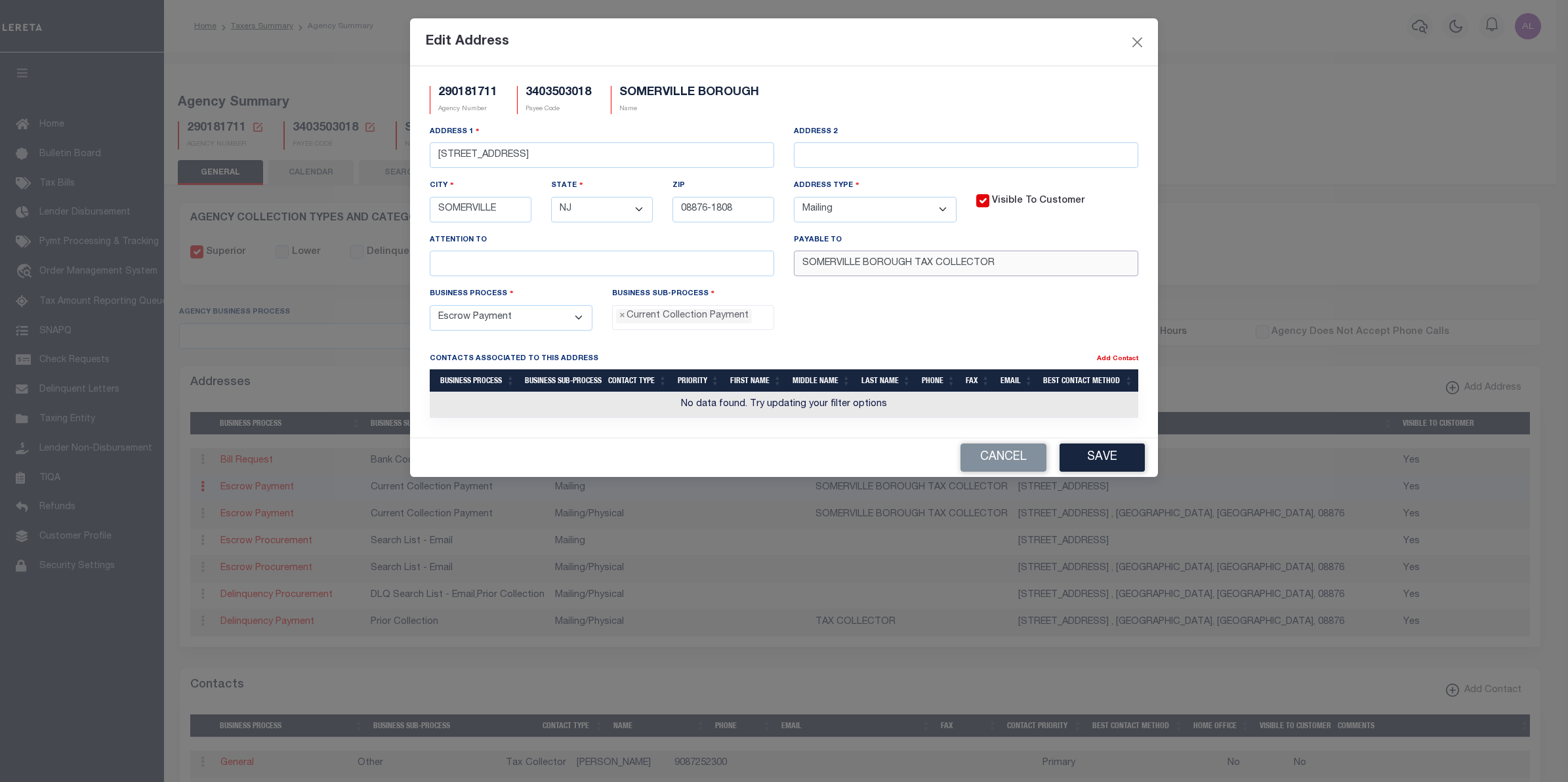
click at [916, 276] on input "SOMERVILLE BOROUGH TAX COLLECTOR" at bounding box center [966, 264] width 344 height 26
